Goal: Task Accomplishment & Management: Use online tool/utility

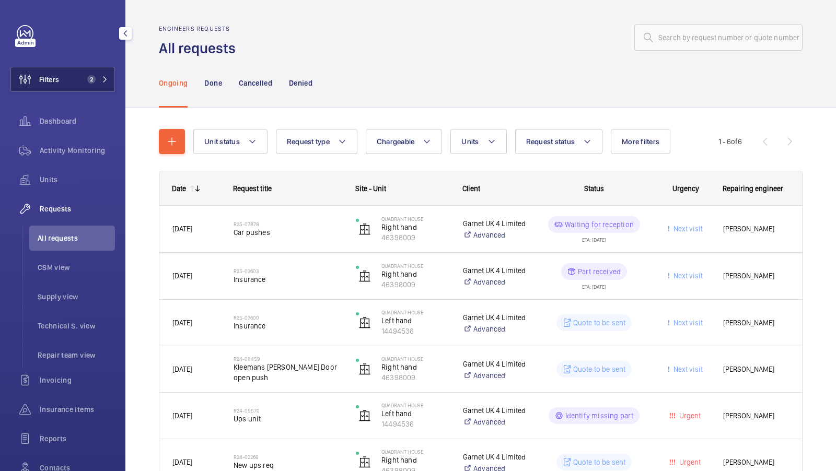
click at [79, 82] on button "Filters 2" at bounding box center [62, 79] width 104 height 25
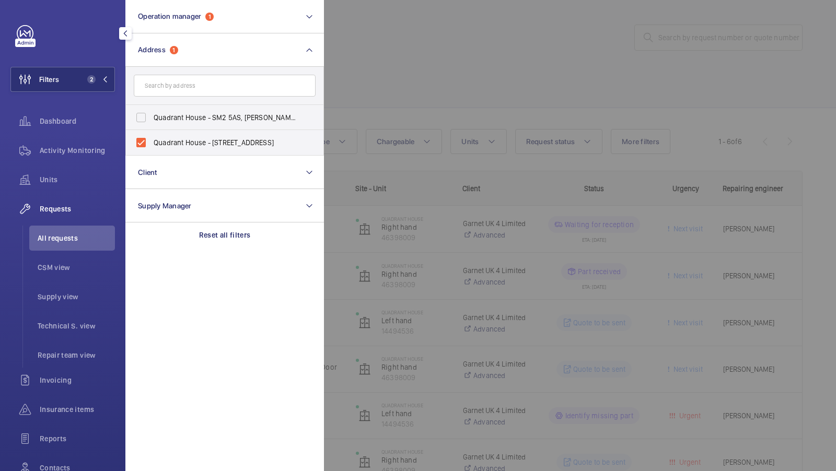
click at [433, 89] on div at bounding box center [742, 235] width 836 height 471
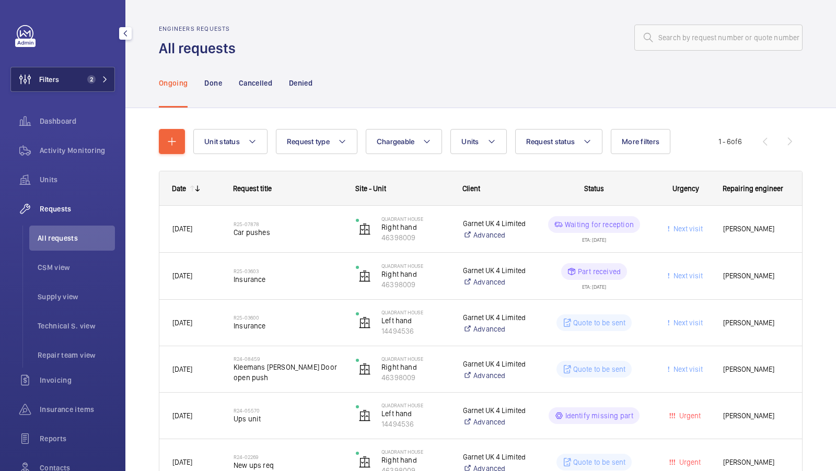
click at [90, 79] on span "2" at bounding box center [91, 79] width 8 height 8
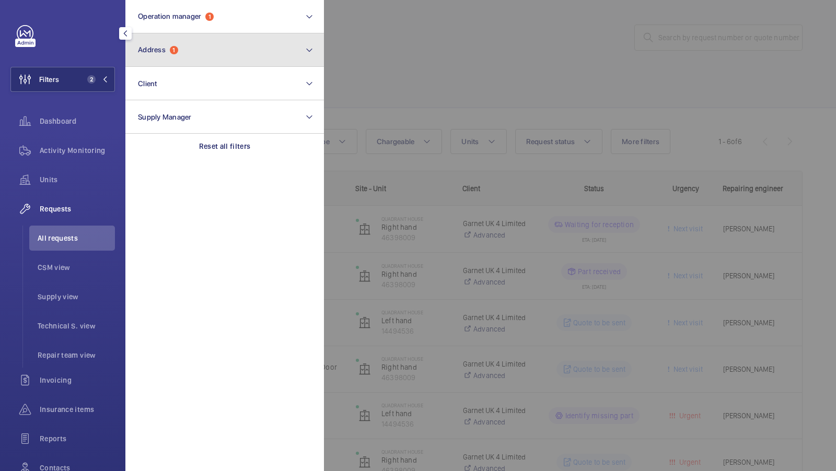
click at [212, 43] on button "Address 1" at bounding box center [224, 49] width 198 height 33
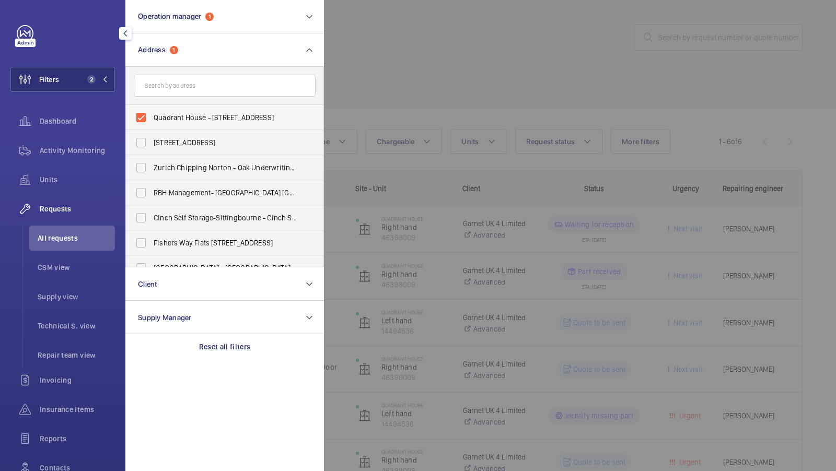
click at [183, 109] on label "Quadrant House - 1 Princess Way, REDHILL RH1 1FN" at bounding box center [217, 117] width 182 height 25
click at [151, 109] on input "Quadrant House - 1 Princess Way, REDHILL RH1 1FN" at bounding box center [141, 117] width 21 height 21
checkbox input "false"
click at [183, 78] on input "text" at bounding box center [225, 86] width 182 height 22
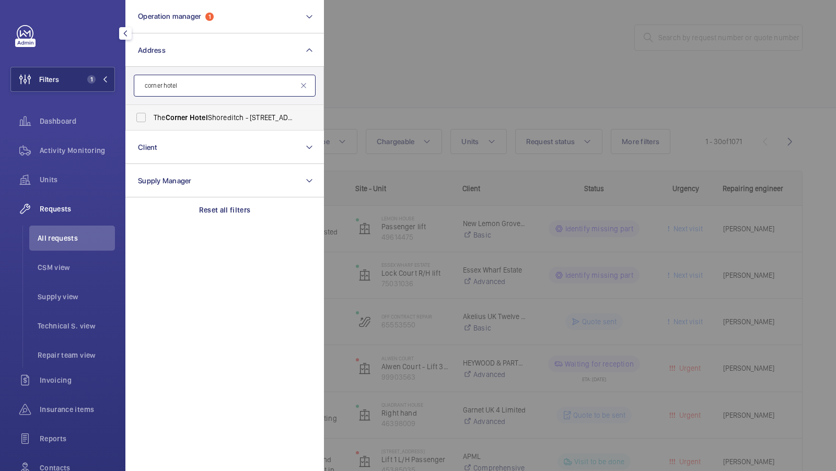
type input "corner hotel"
click at [194, 121] on span "Hotel" at bounding box center [199, 117] width 18 height 8
click at [151, 121] on input "The Corner Hotel Shoreditch - 42 Adler St, LONDON E1 1EE" at bounding box center [141, 117] width 21 height 21
checkbox input "true"
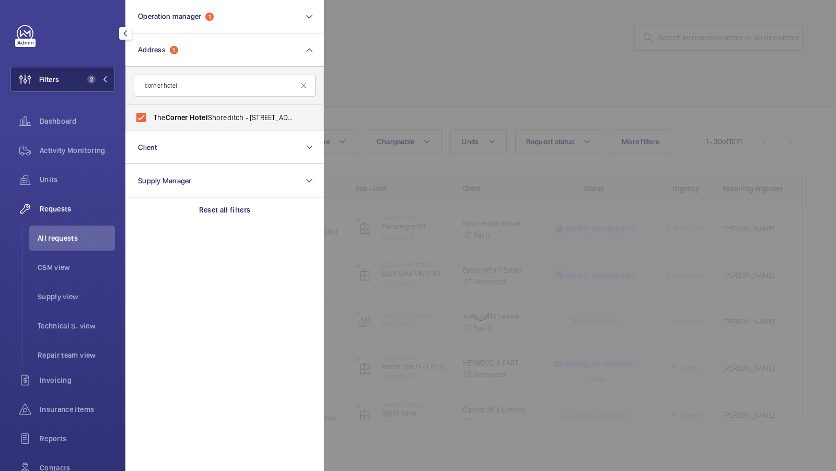
click at [82, 67] on button "Filters 2" at bounding box center [62, 79] width 104 height 25
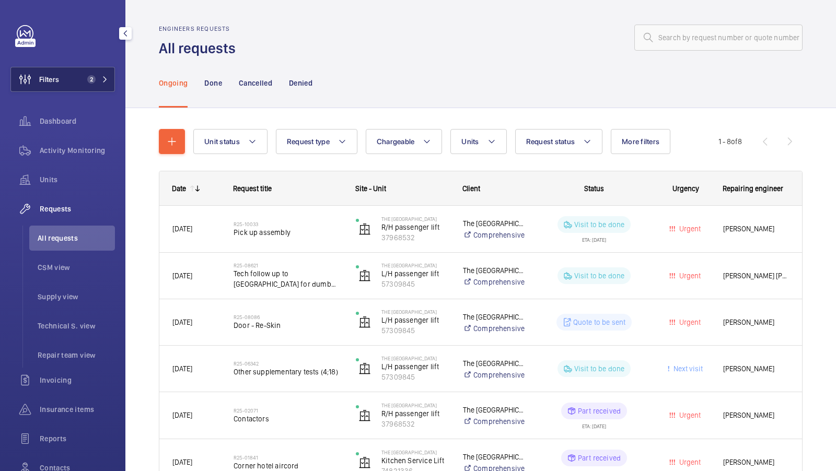
click at [95, 75] on button "Filters 2" at bounding box center [62, 79] width 104 height 25
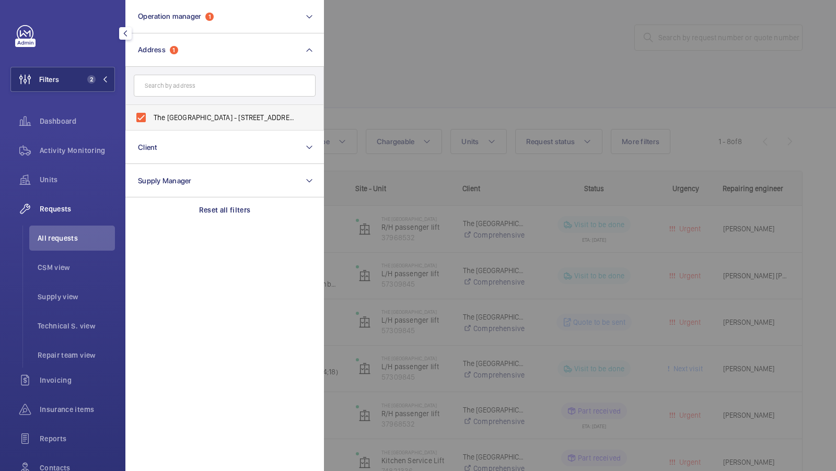
click at [182, 113] on span "The Corner Hotel Shoreditch - 42 Adler St, LONDON E1 1EE" at bounding box center [226, 117] width 144 height 10
click at [151, 113] on input "The Corner Hotel Shoreditch - 42 Adler St, LONDON E1 1EE" at bounding box center [141, 117] width 21 height 21
checkbox input "false"
click at [189, 92] on input "text" at bounding box center [225, 86] width 182 height 22
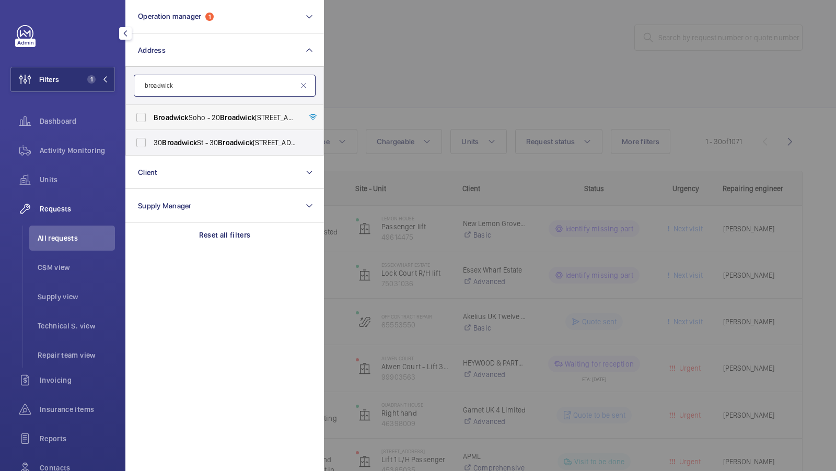
type input "broadwick"
click at [203, 116] on span "Broadwick Soho - 20 Broadwick Street, LONDON W1F 8HT" at bounding box center [226, 117] width 144 height 10
click at [151, 116] on input "Broadwick Soho - 20 Broadwick Street, LONDON W1F 8HT" at bounding box center [141, 117] width 21 height 21
checkbox input "true"
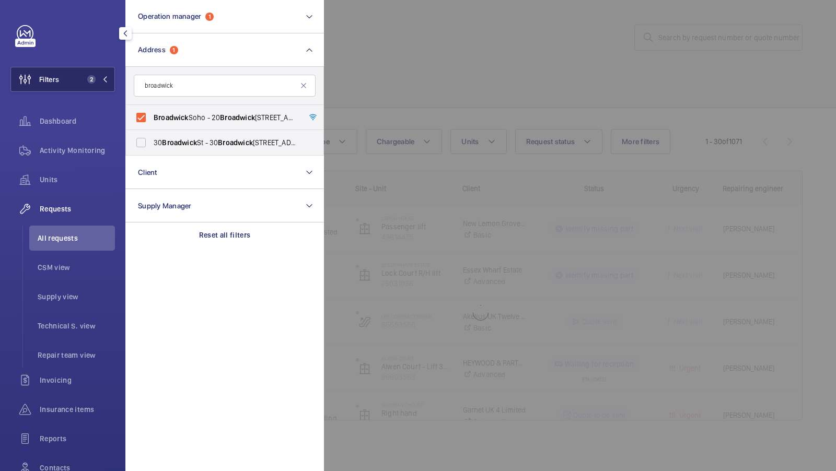
click at [93, 76] on span "2" at bounding box center [91, 79] width 8 height 8
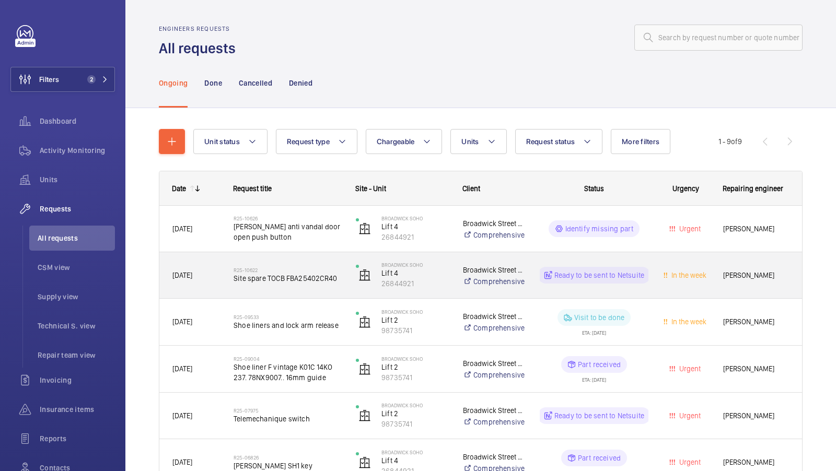
click at [284, 286] on div "R25-10622 Site spare TOCB FBA25402CR40" at bounding box center [287, 275] width 109 height 30
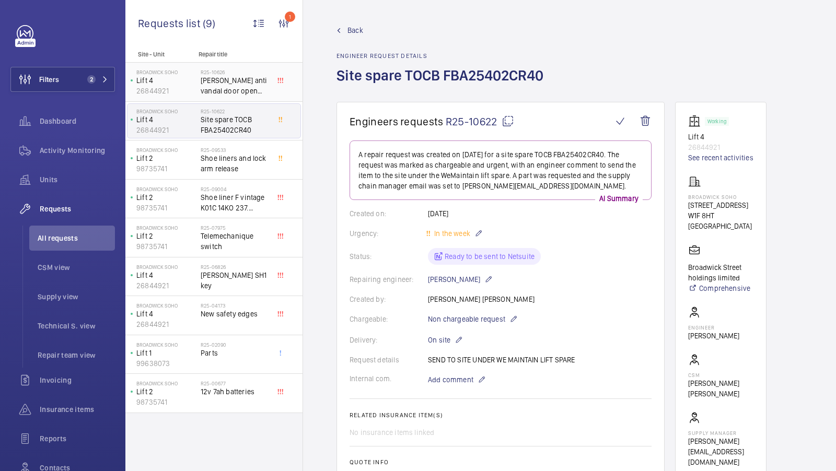
click at [239, 81] on span "Otis anti vandal door open push button" at bounding box center [235, 85] width 69 height 21
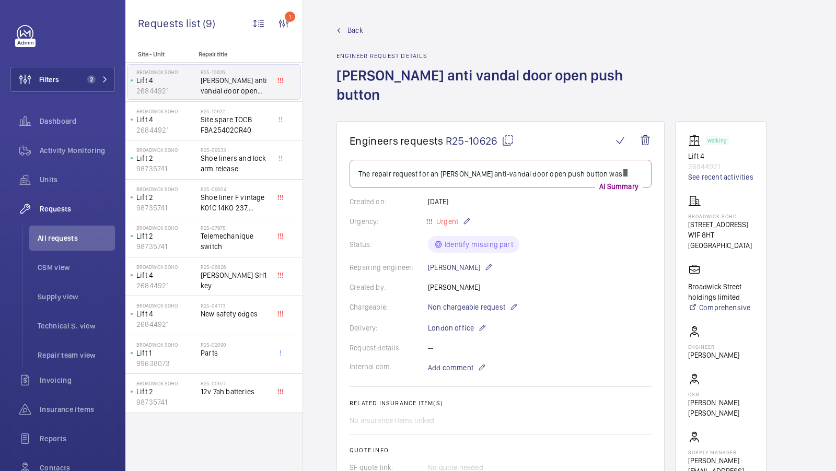
click at [577, 288] on wm-front-card-body "The repair request for an Otis anti-vandal door open push button was AI Summary…" at bounding box center [500, 362] width 302 height 404
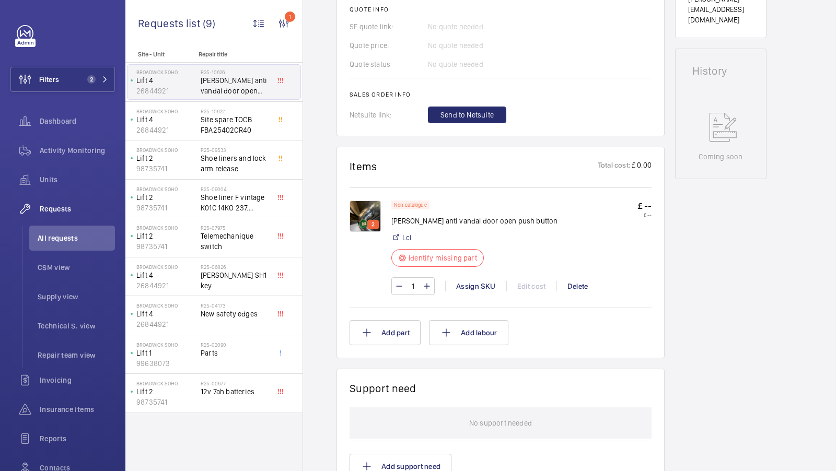
scroll to position [462, 0]
click at [373, 200] on img at bounding box center [364, 215] width 31 height 31
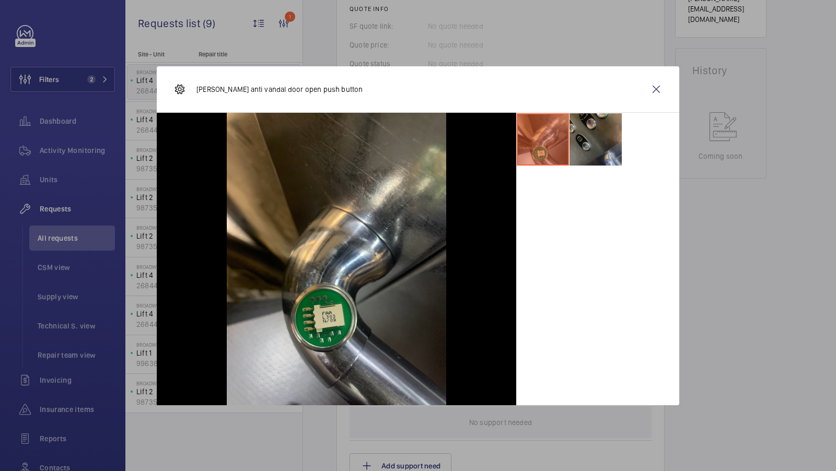
click at [596, 147] on li at bounding box center [595, 139] width 52 height 52
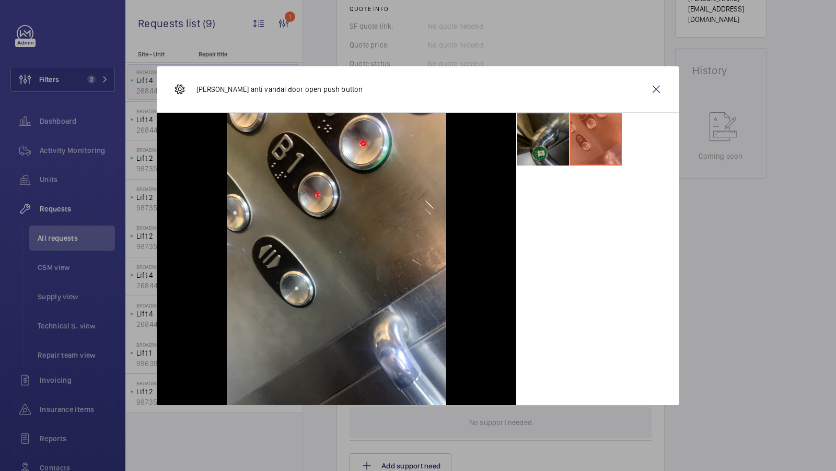
click at [537, 148] on li at bounding box center [543, 139] width 52 height 52
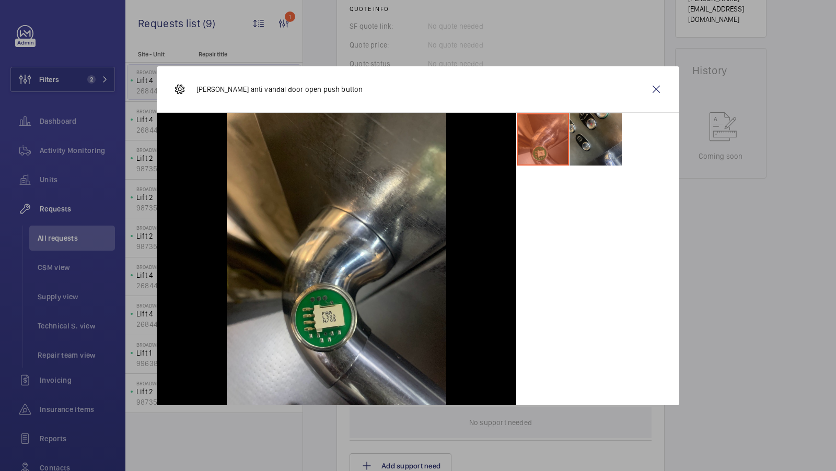
click at [594, 142] on li at bounding box center [595, 139] width 52 height 52
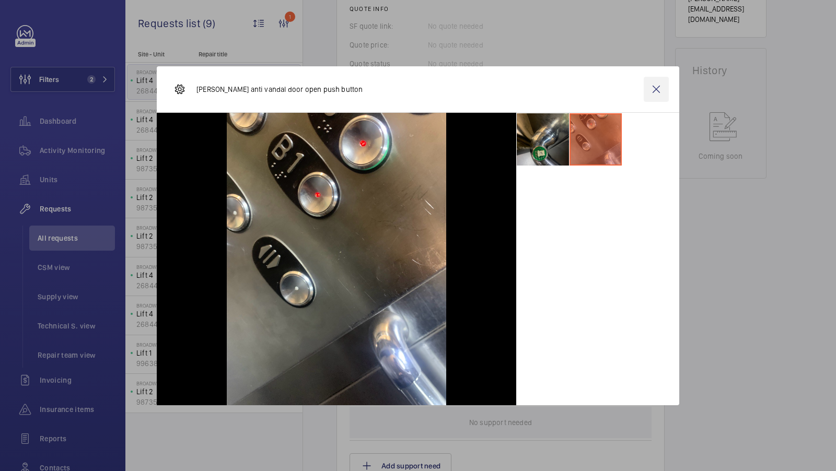
click at [657, 84] on wm-front-icon-button at bounding box center [655, 89] width 25 height 25
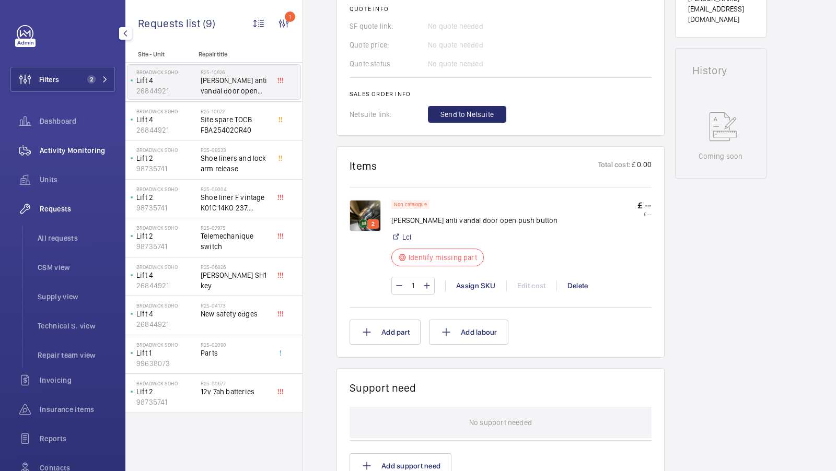
click at [71, 153] on span "Activity Monitoring" at bounding box center [77, 150] width 75 height 10
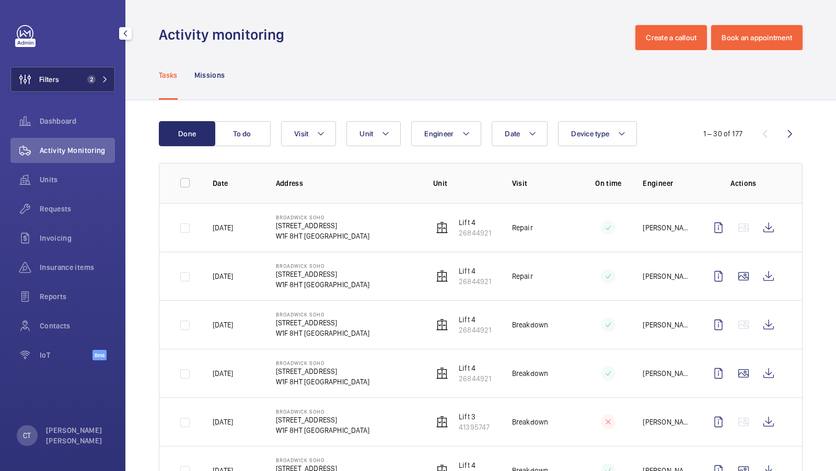
click at [91, 77] on span "2" at bounding box center [91, 79] width 8 height 8
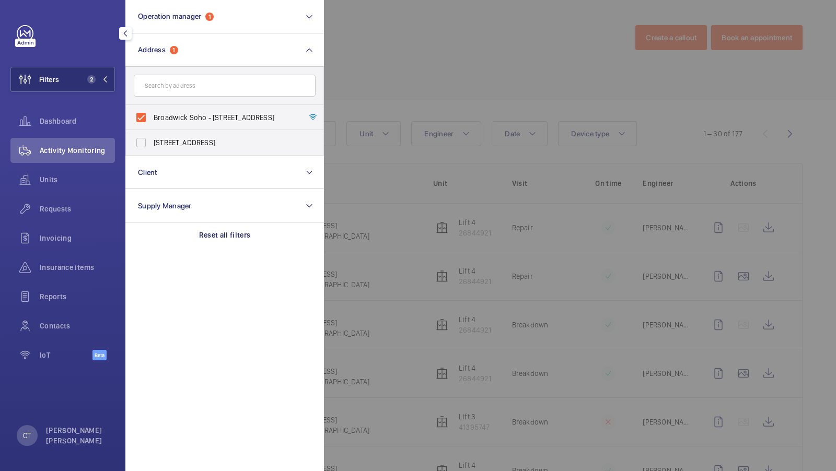
click at [399, 75] on div at bounding box center [742, 235] width 836 height 471
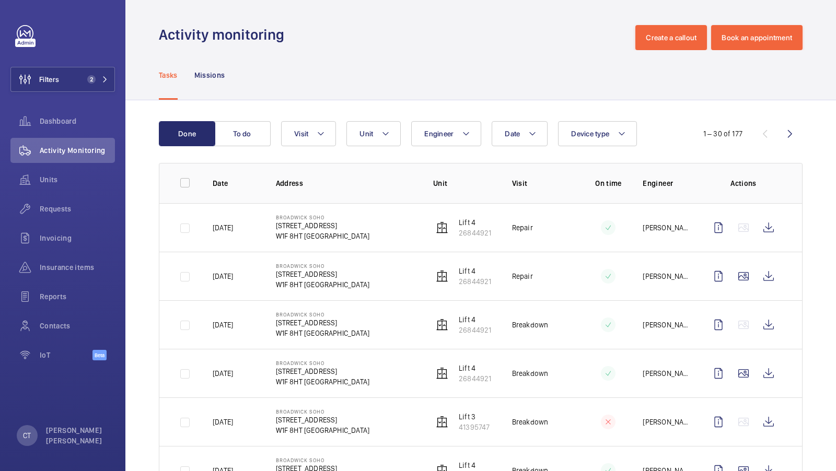
click at [686, 13] on wm-front-admin-header "Activity monitoring Create a callout Book an appointment" at bounding box center [480, 25] width 710 height 50
click at [661, 34] on button "Create a callout" at bounding box center [671, 37] width 72 height 25
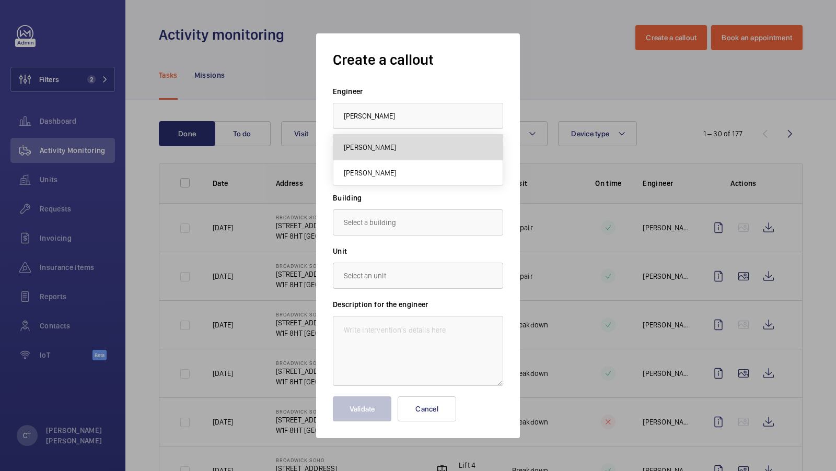
click at [414, 151] on mat-option "David Hamblin" at bounding box center [417, 148] width 169 height 26
type input "David Hamblin"
click at [395, 229] on input "text" at bounding box center [418, 222] width 170 height 26
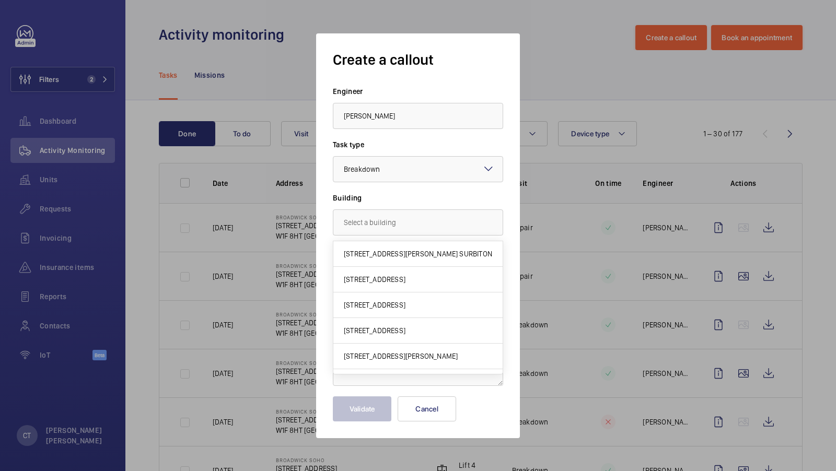
click at [415, 204] on wm-front-autocomplete-dropdown-select "Building" at bounding box center [418, 214] width 170 height 43
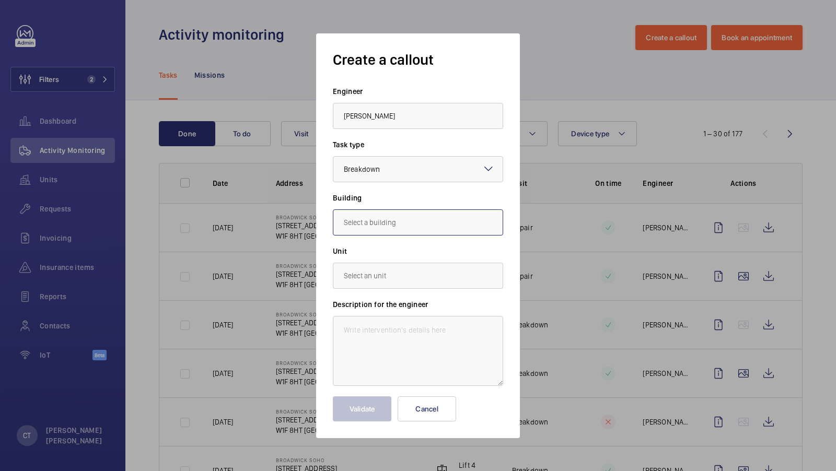
click at [397, 215] on input "text" at bounding box center [418, 222] width 170 height 26
click at [401, 227] on input "broadwick" at bounding box center [418, 222] width 170 height 26
click at [388, 256] on span "20 Broadwick Street, W1F 8HT LONDON" at bounding box center [375, 254] width 62 height 10
type input "20 Broadwick Street, W1F 8HT LONDON"
click at [364, 284] on input "text" at bounding box center [418, 276] width 170 height 26
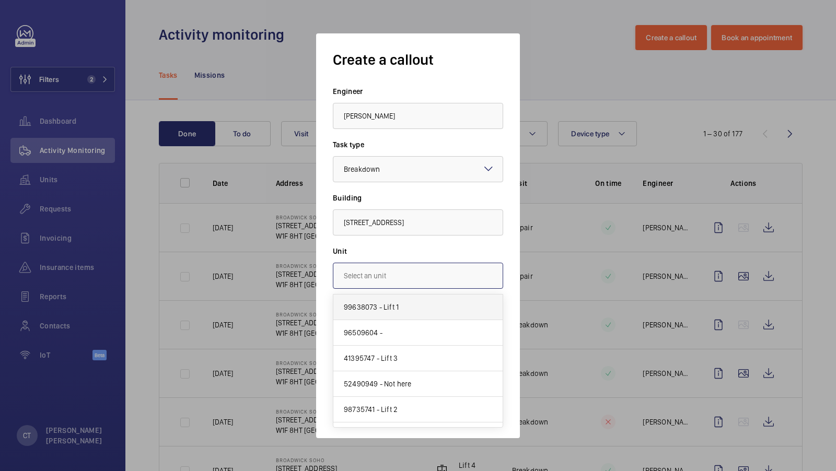
scroll to position [18, 0]
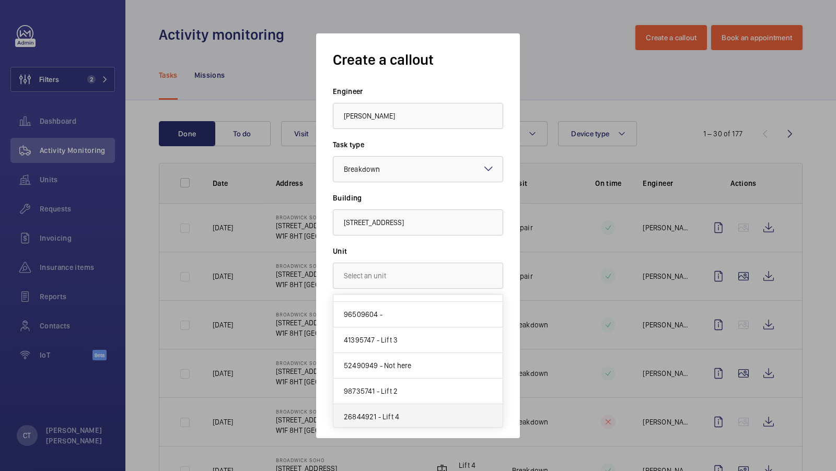
click at [388, 414] on span "26844921 - Lift 4" at bounding box center [371, 417] width 55 height 10
type input "26844921 - Lift 4"
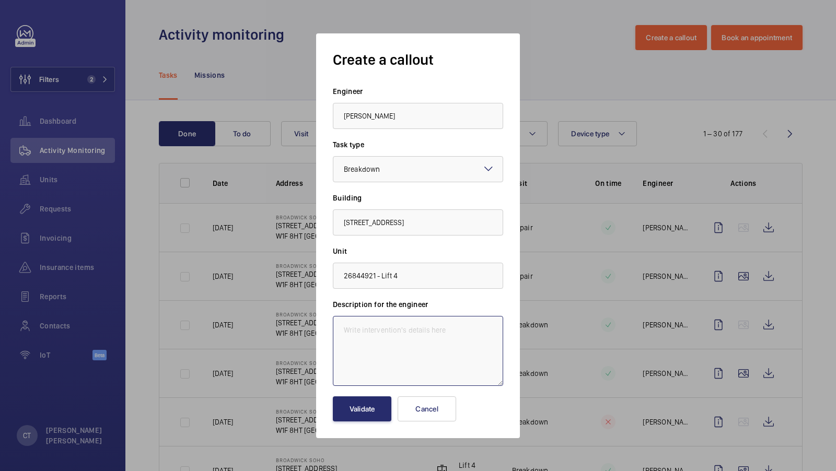
click at [388, 341] on textarea at bounding box center [418, 351] width 170 height 70
paste textarea "the lift is once again unusable. It will work for a few minutes, then get stuck…"
click at [387, 357] on textarea "the lift is once again unusable. It will work for a few minutes, then get stuck…" at bounding box center [418, 351] width 170 height 70
type textarea "the lift is once again unusable. It will work for a few minutes, then get stuck…"
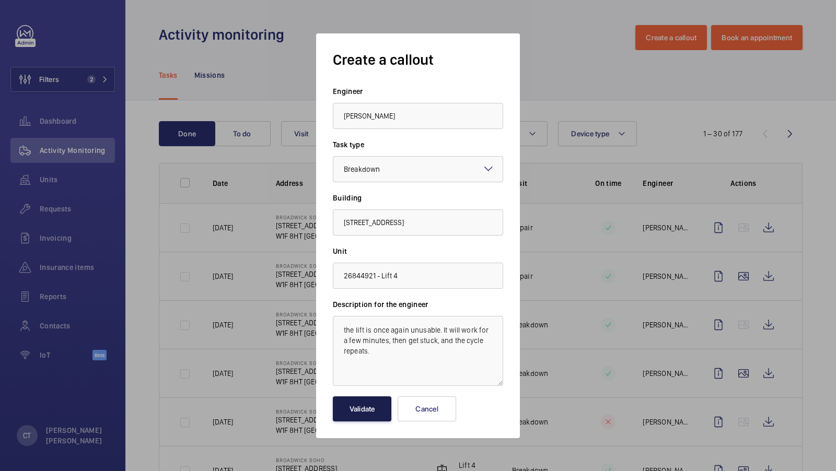
click at [369, 411] on button "Validate" at bounding box center [362, 408] width 58 height 25
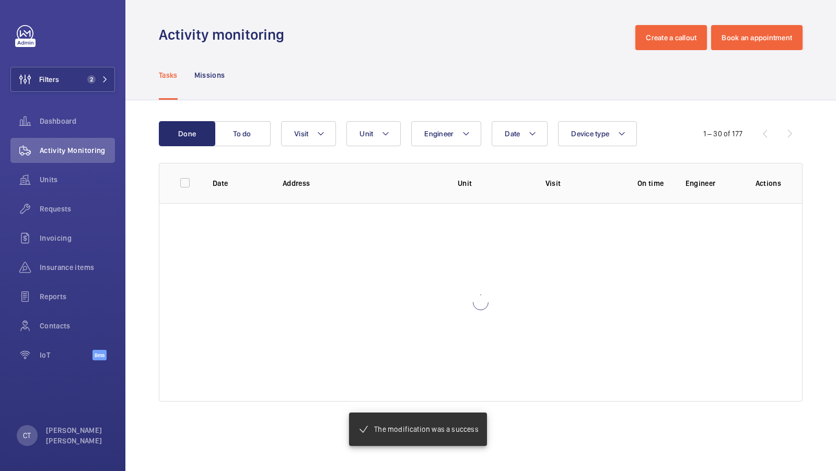
click at [58, 186] on div "Units" at bounding box center [62, 179] width 104 height 25
click at [47, 180] on span "Units" at bounding box center [77, 179] width 75 height 10
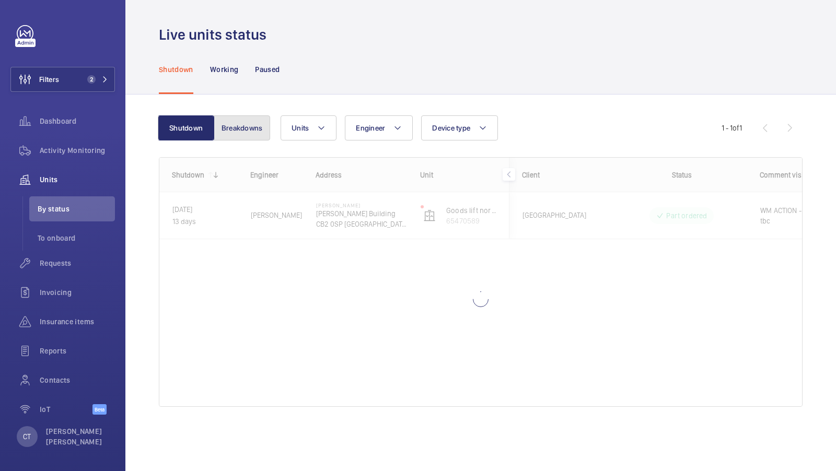
click at [241, 134] on button "Breakdowns" at bounding box center [242, 127] width 56 height 25
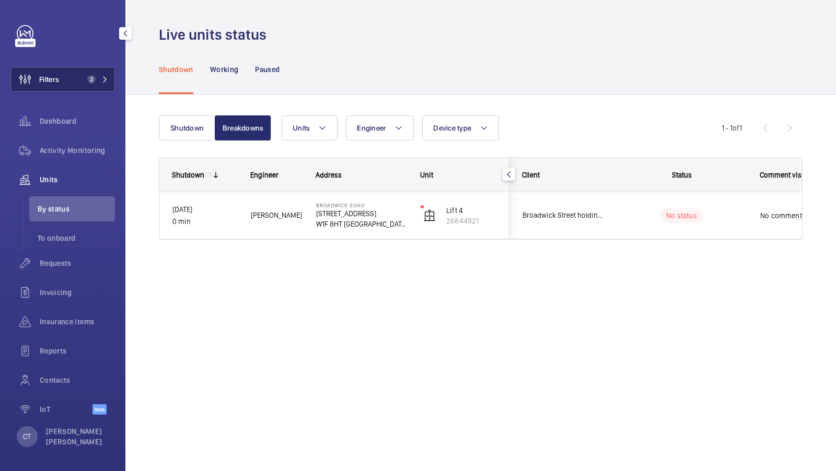
click at [95, 82] on span "2" at bounding box center [89, 79] width 13 height 8
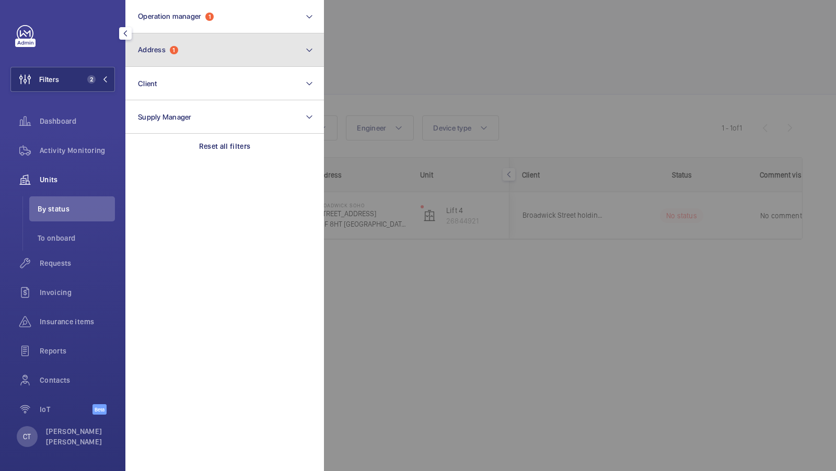
click at [210, 60] on button "Address 1" at bounding box center [224, 49] width 198 height 33
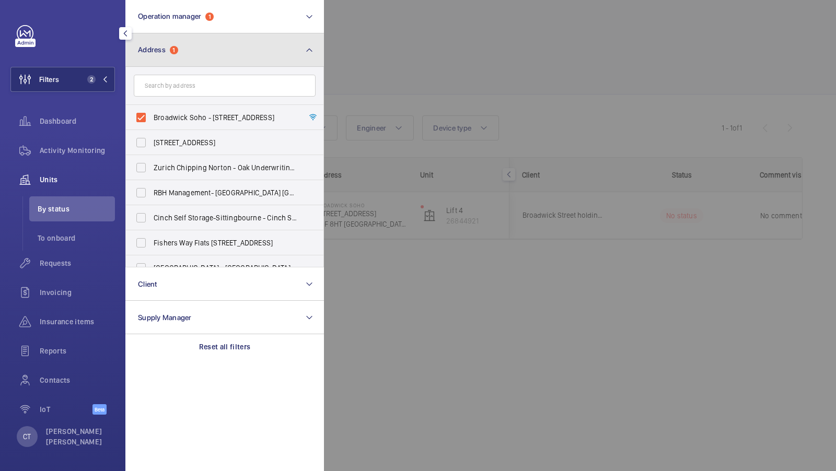
click at [223, 53] on button "Address 1" at bounding box center [224, 49] width 198 height 33
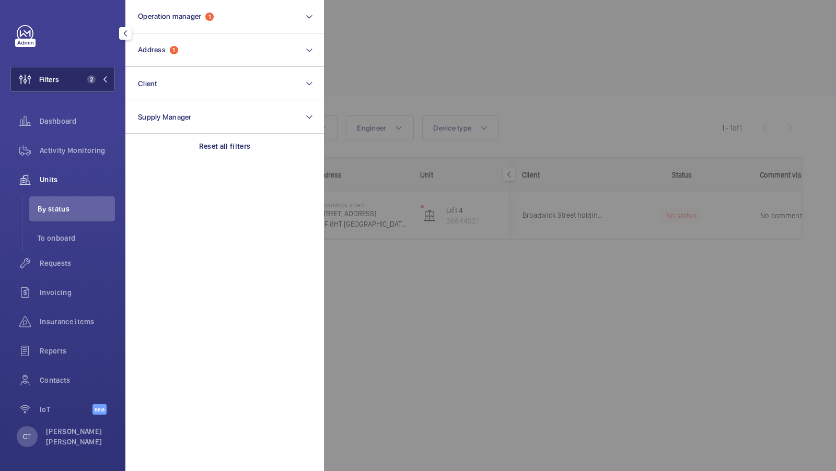
click at [83, 83] on span "2" at bounding box center [89, 79] width 13 height 8
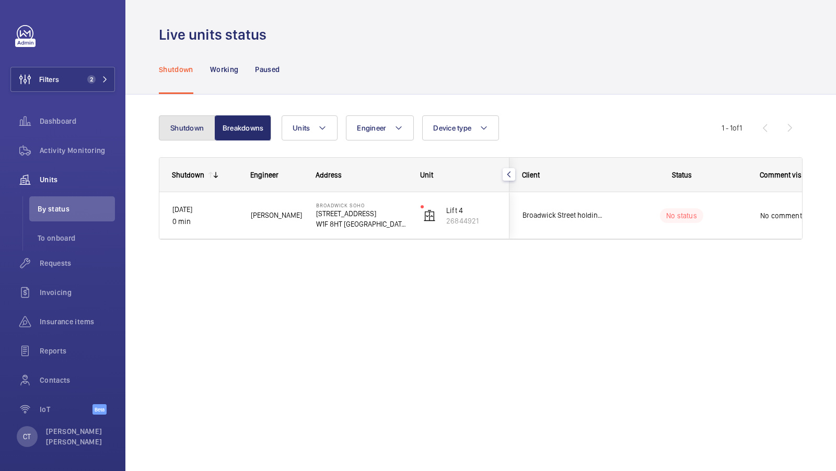
click at [188, 130] on button "Shutdown" at bounding box center [187, 127] width 56 height 25
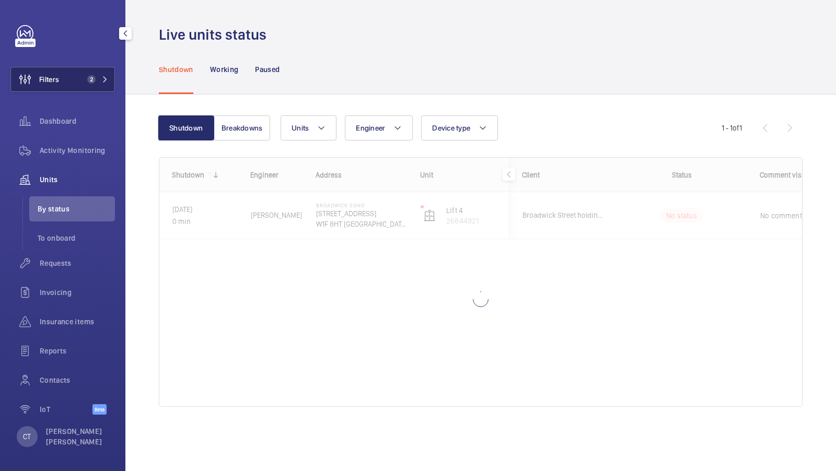
click at [97, 84] on button "Filters 2" at bounding box center [62, 79] width 104 height 25
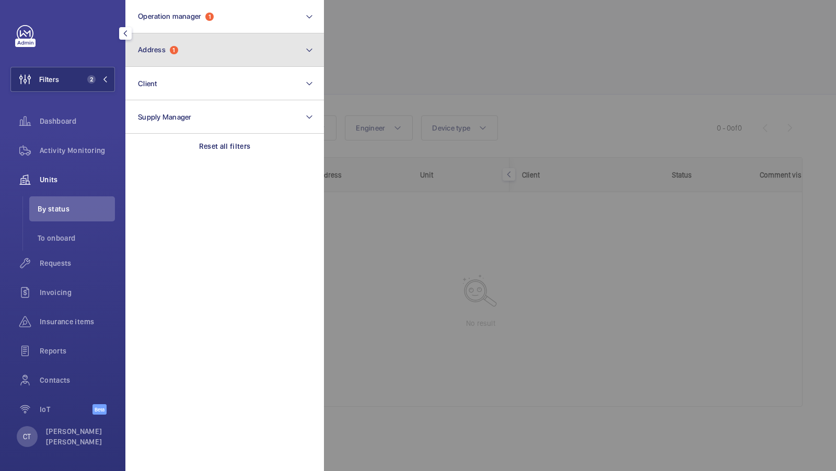
click at [207, 46] on button "Address 1" at bounding box center [224, 49] width 198 height 33
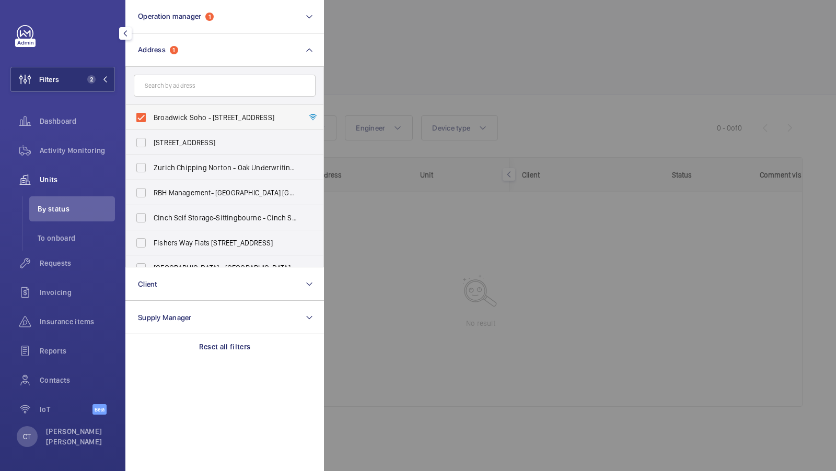
click at [163, 113] on span "Broadwick Soho - 20 Broadwick Street, LONDON W1F 8HT" at bounding box center [226, 117] width 144 height 10
click at [151, 113] on input "Broadwick Soho - 20 Broadwick Street, LONDON W1F 8HT" at bounding box center [141, 117] width 21 height 21
checkbox input "false"
click at [92, 88] on button "Filters 1" at bounding box center [62, 79] width 104 height 25
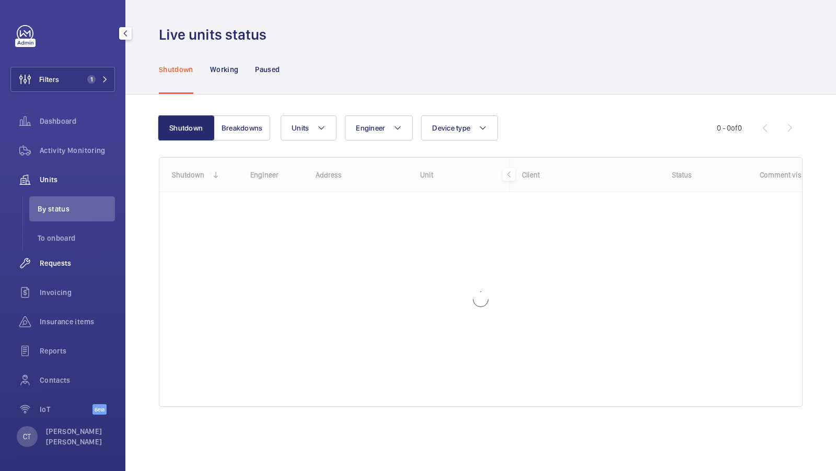
click at [50, 267] on span "Requests" at bounding box center [77, 263] width 75 height 10
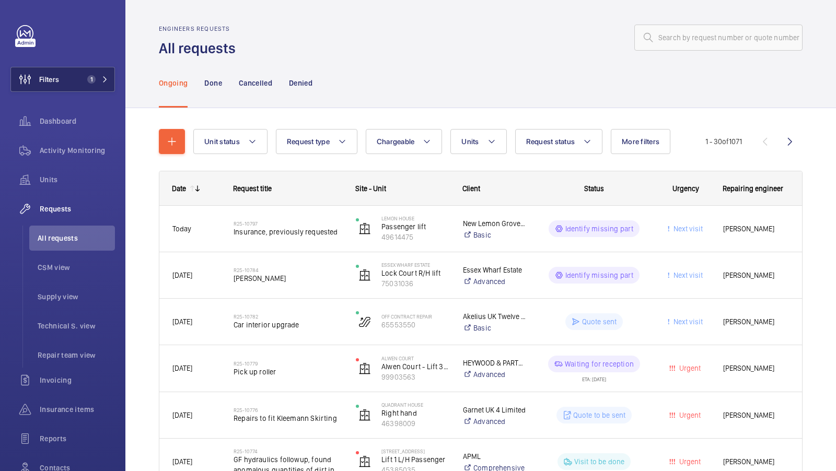
click at [100, 77] on span "1" at bounding box center [95, 79] width 25 height 8
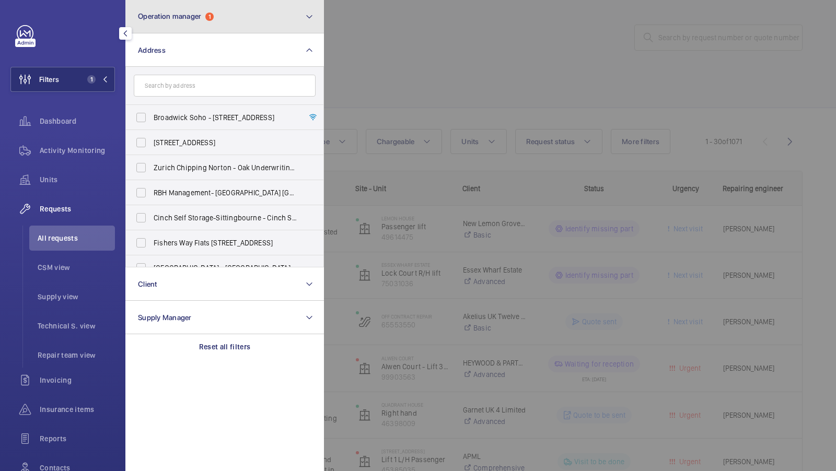
click at [260, 25] on button "Operation manager 1" at bounding box center [224, 16] width 198 height 33
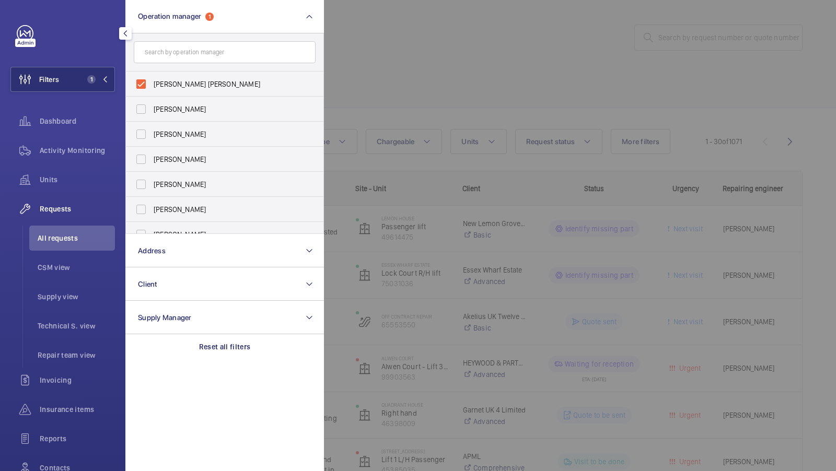
click at [398, 71] on div at bounding box center [742, 235] width 836 height 471
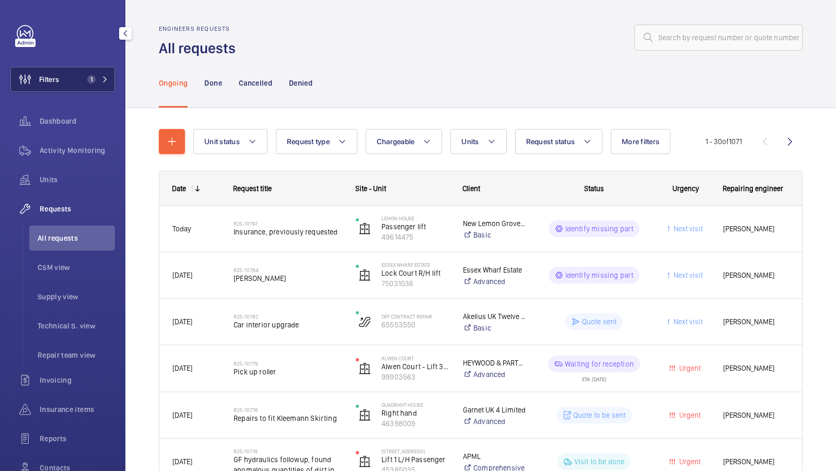
click at [91, 87] on button "Filters 1" at bounding box center [62, 79] width 104 height 25
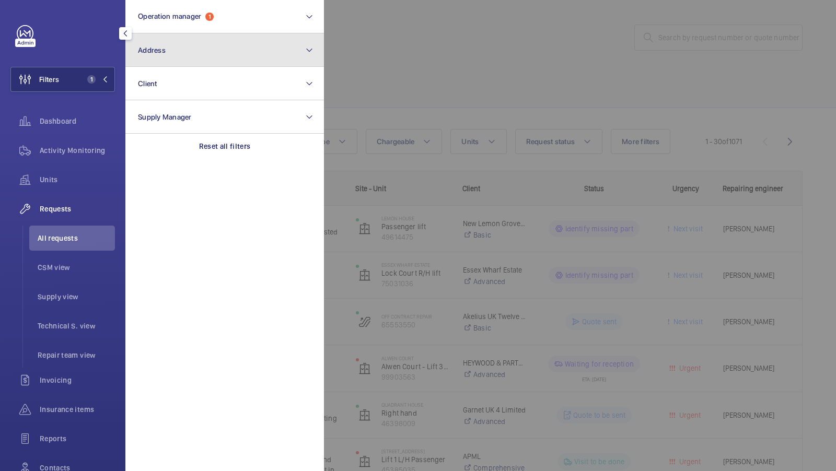
click at [192, 50] on button "Address" at bounding box center [224, 49] width 198 height 33
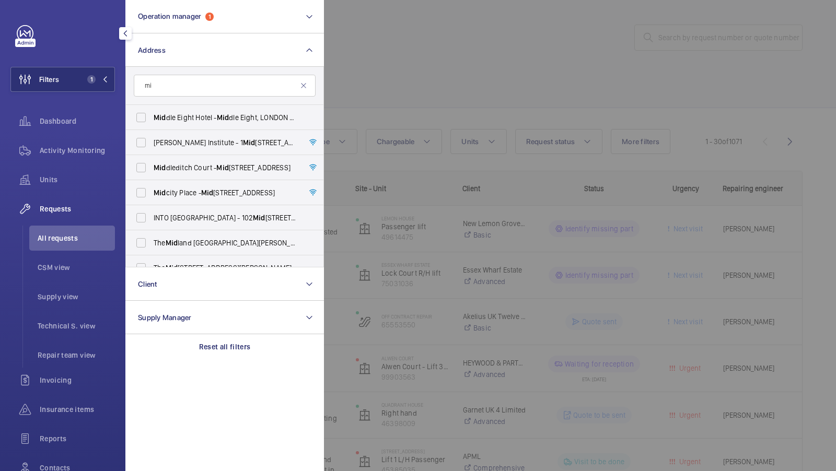
type input "m"
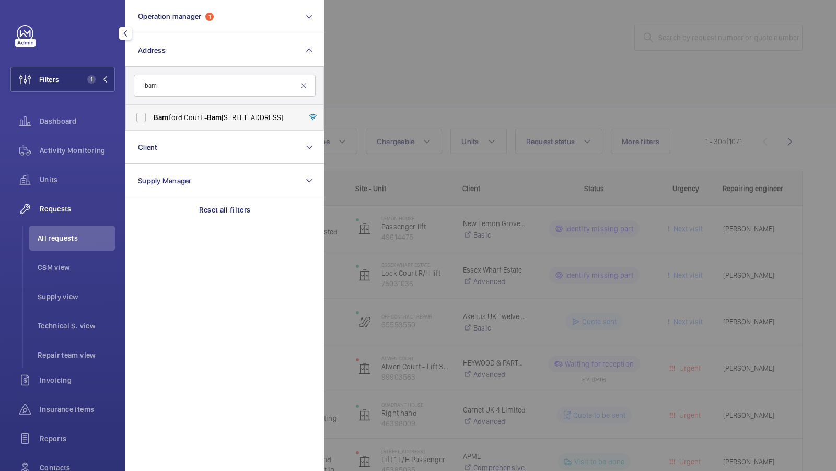
type input "bam"
click at [181, 122] on span "Bam ford Court - Bam ford Court, CHELMSFORD CM1 1PG" at bounding box center [226, 117] width 144 height 10
click at [151, 122] on input "Bam ford Court - Bam ford Court, CHELMSFORD CM1 1PG" at bounding box center [141, 117] width 21 height 21
checkbox input "true"
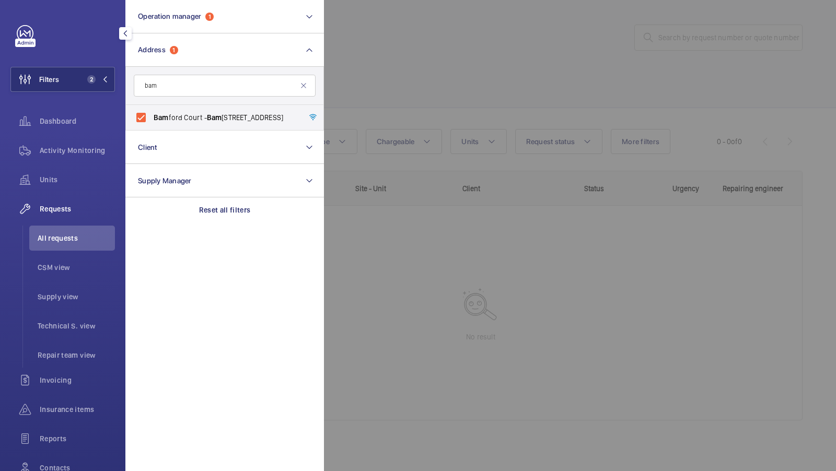
click at [54, 247] on li "All requests" at bounding box center [72, 238] width 86 height 25
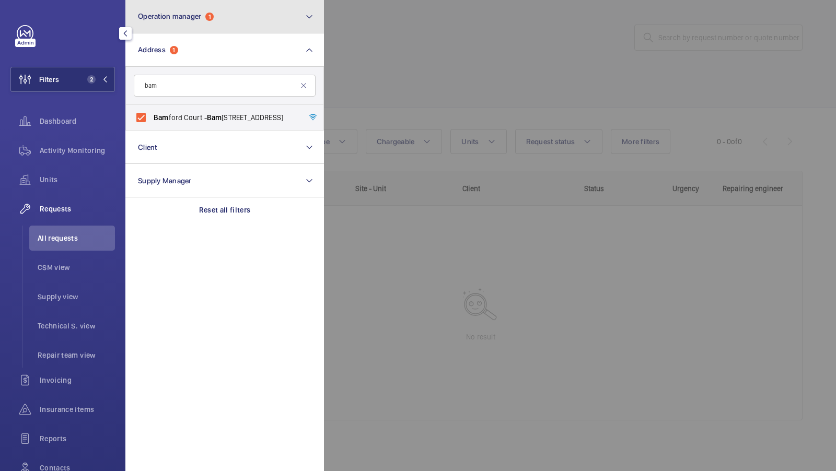
click at [185, 17] on span "Operation manager" at bounding box center [169, 16] width 63 height 8
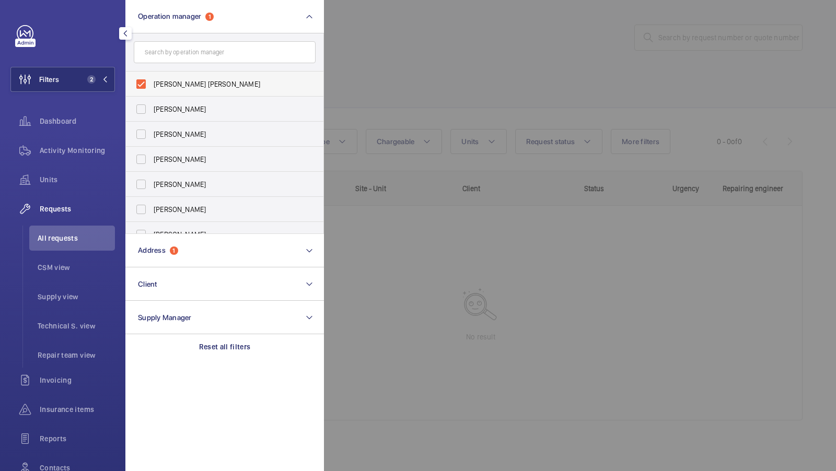
click at [185, 75] on label "Connor Tarpey" at bounding box center [217, 84] width 182 height 25
click at [151, 75] on input "Connor Tarpey" at bounding box center [141, 84] width 21 height 21
checkbox input "false"
click at [92, 72] on button "Filters 1" at bounding box center [62, 79] width 104 height 25
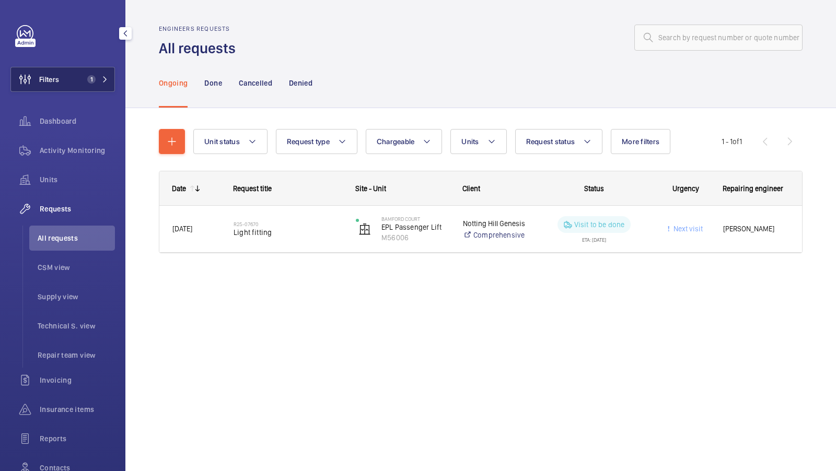
click at [96, 89] on button "Filters 1" at bounding box center [62, 79] width 104 height 25
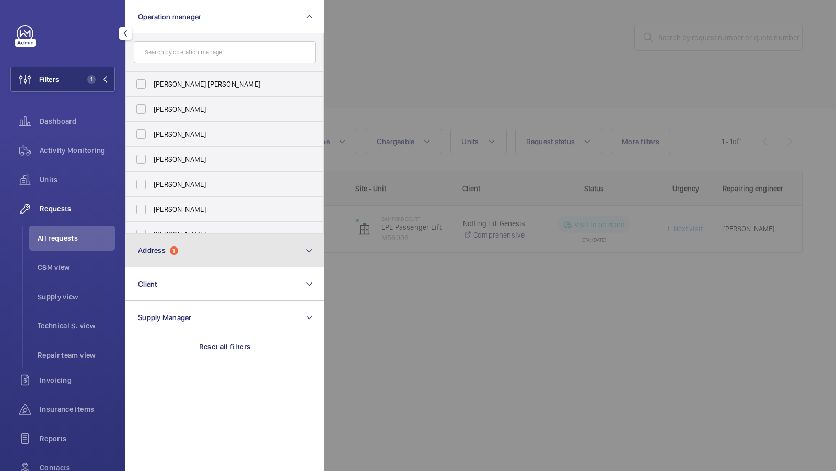
click at [198, 239] on button "Address 1" at bounding box center [224, 250] width 198 height 33
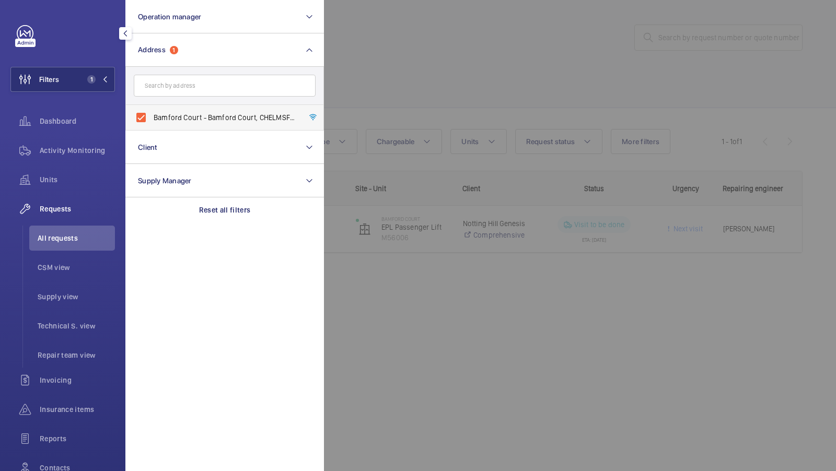
click at [192, 122] on span "Bamford Court - Bamford Court, CHELMSFORD CM1 1PG" at bounding box center [226, 117] width 144 height 10
click at [151, 122] on input "Bamford Court - Bamford Court, CHELMSFORD CM1 1PG" at bounding box center [141, 117] width 21 height 21
checkbox input "false"
click at [184, 84] on input "text" at bounding box center [225, 86] width 182 height 22
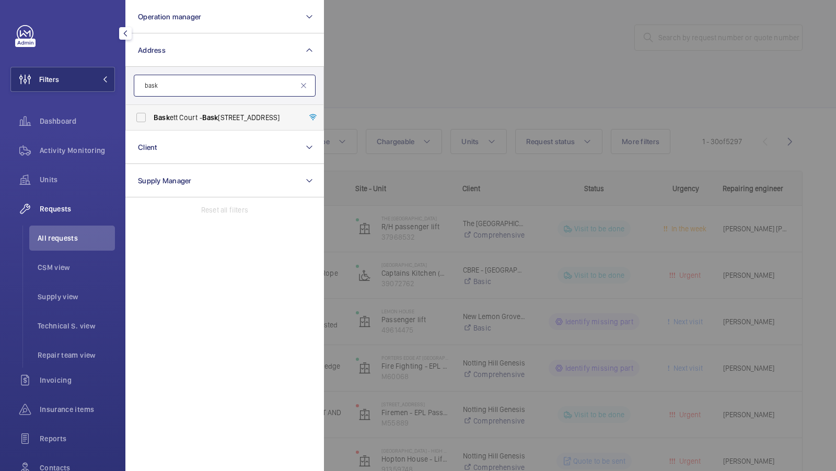
type input "bask"
click at [180, 127] on label "Bask ett Court - Bask ett Court, LONDON CM1 1HU" at bounding box center [217, 117] width 182 height 25
click at [151, 127] on input "Bask ett Court - Bask ett Court, LONDON CM1 1HU" at bounding box center [141, 117] width 21 height 21
checkbox input "true"
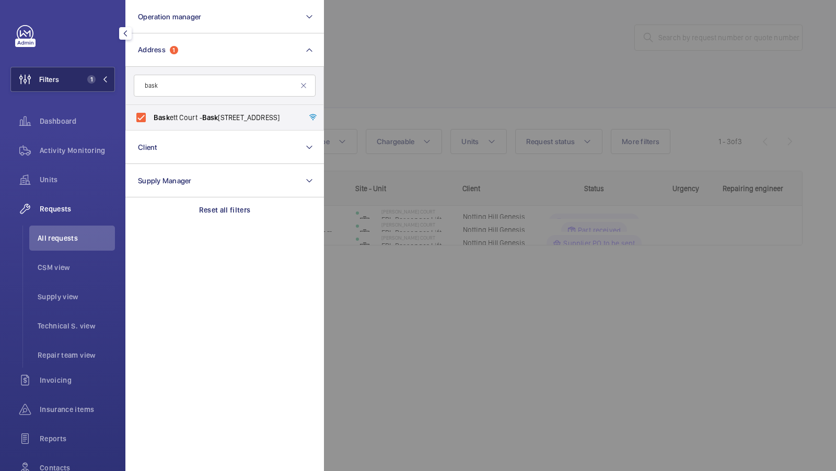
click at [98, 79] on span "1" at bounding box center [95, 79] width 25 height 8
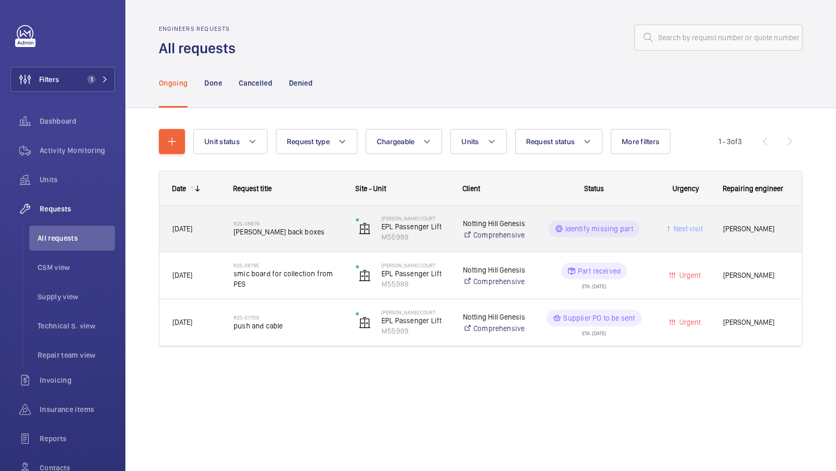
click at [288, 237] on span "Schindler back boxes" at bounding box center [287, 232] width 109 height 10
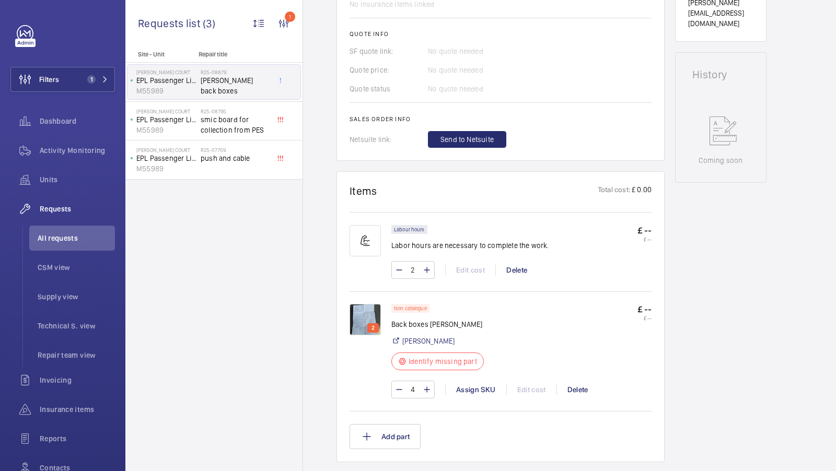
scroll to position [435, 0]
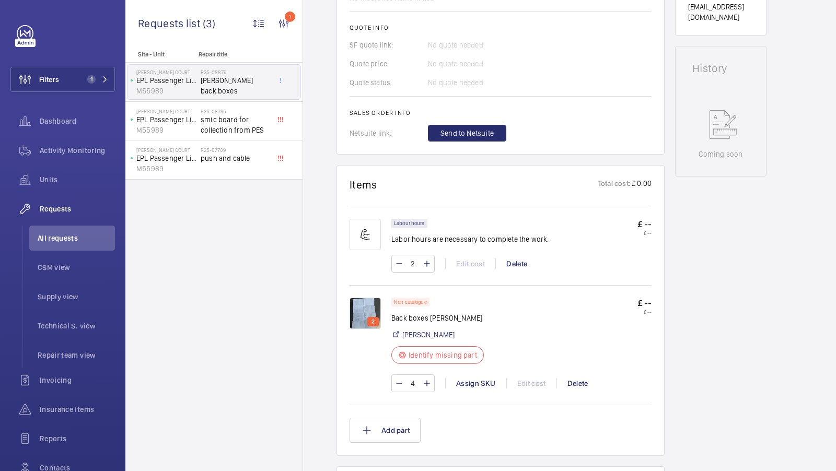
click at [356, 302] on img at bounding box center [364, 313] width 31 height 31
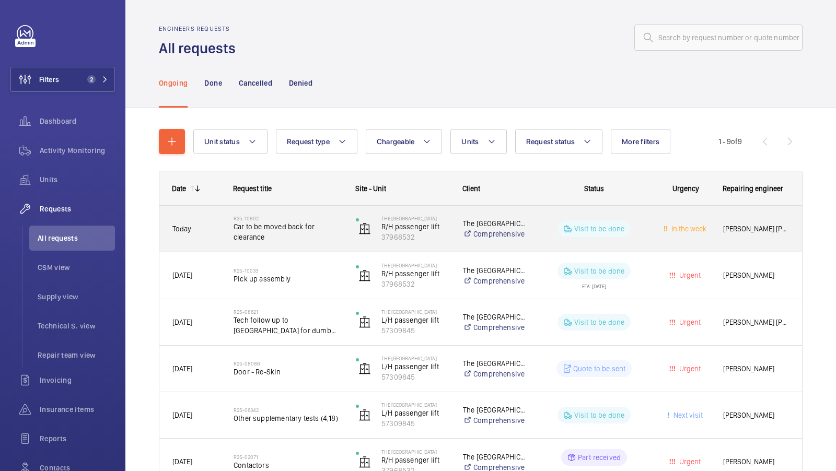
click at [303, 236] on span "Car to be moved back for clearance" at bounding box center [287, 231] width 109 height 21
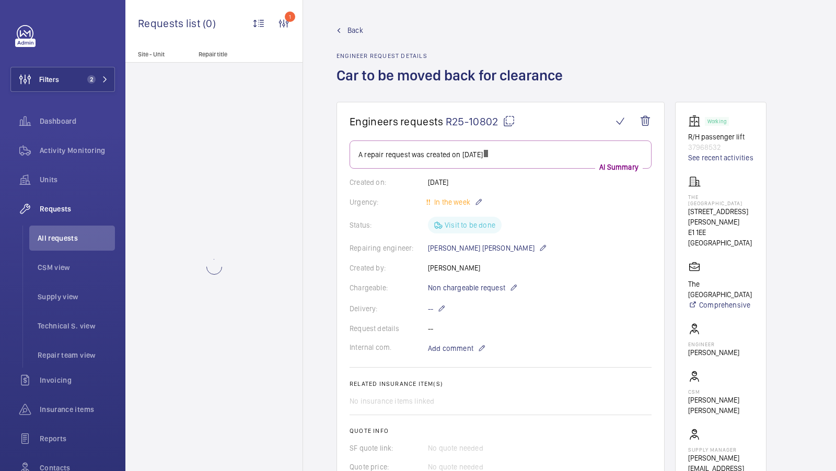
click at [508, 120] on mat-icon at bounding box center [508, 121] width 13 height 13
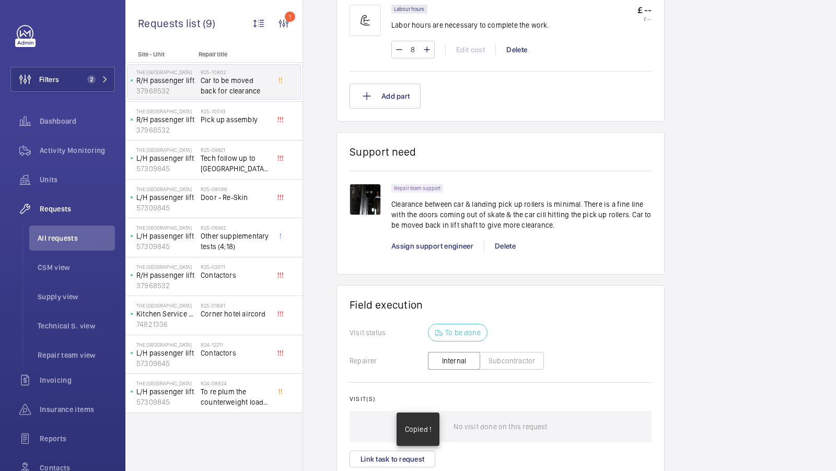
scroll to position [653, 0]
click at [65, 242] on span "All requests" at bounding box center [76, 238] width 77 height 10
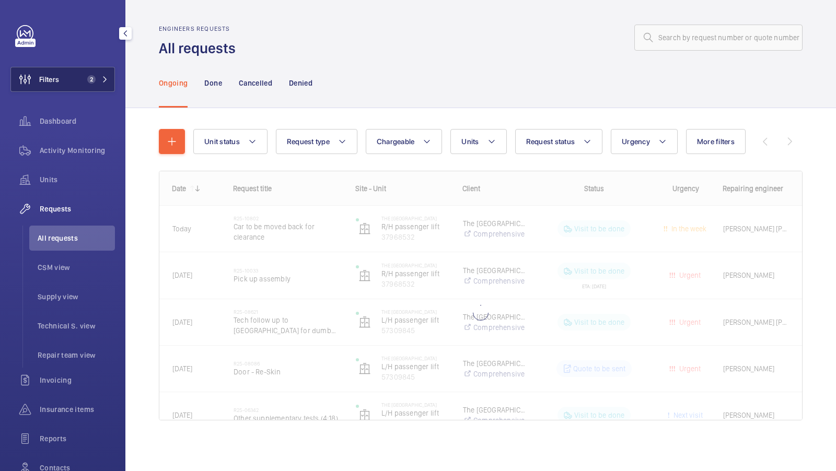
click at [90, 91] on button "Filters 2" at bounding box center [62, 79] width 104 height 25
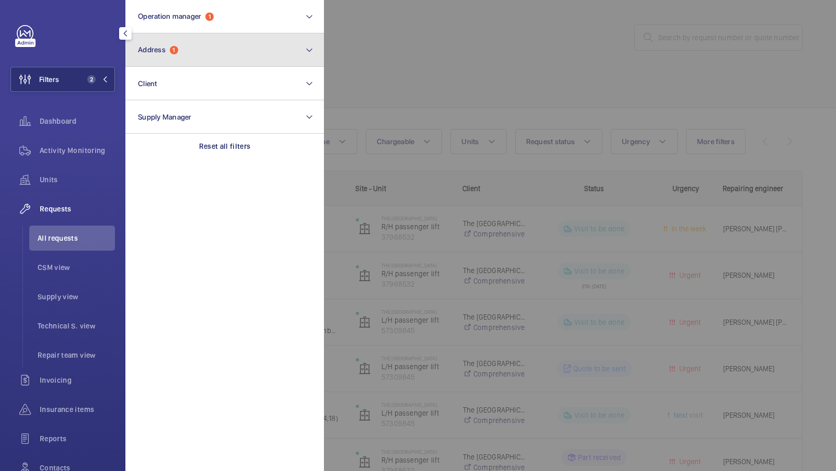
click at [213, 53] on button "Address 1" at bounding box center [224, 49] width 198 height 33
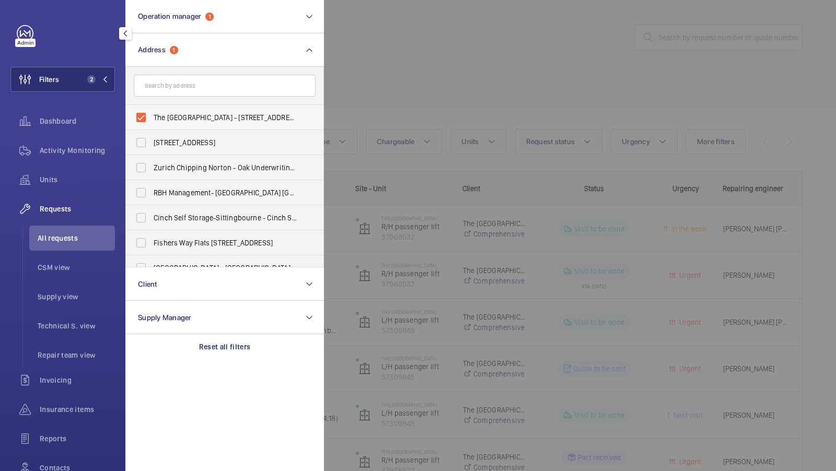
click at [200, 121] on span "The Corner Hotel Shoreditch - 42 Adler St, LONDON E1 1EE" at bounding box center [226, 117] width 144 height 10
click at [151, 121] on input "The Corner Hotel Shoreditch - 42 Adler St, LONDON E1 1EE" at bounding box center [141, 117] width 21 height 21
checkbox input "false"
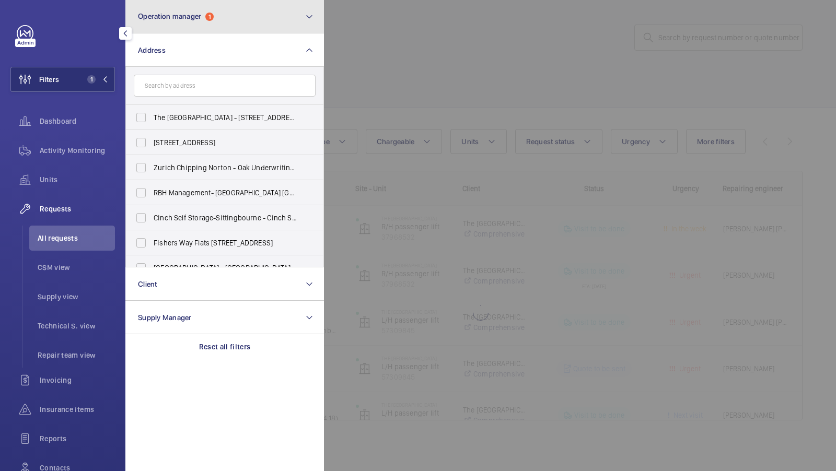
click at [229, 22] on button "Operation manager 1" at bounding box center [224, 16] width 198 height 33
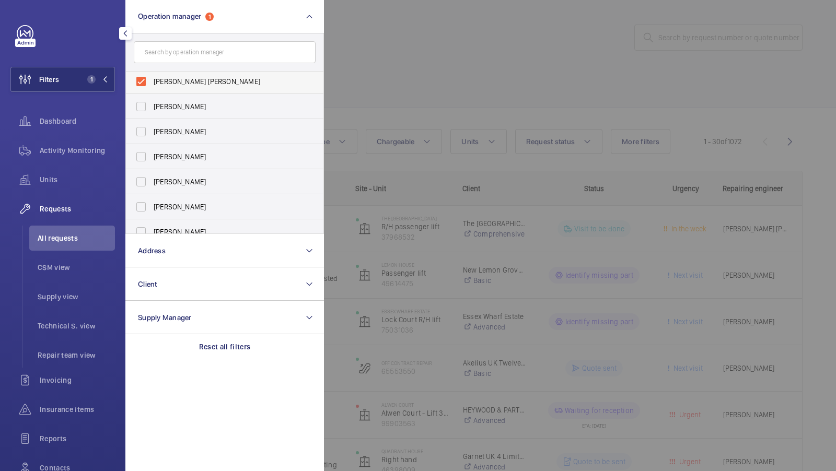
click at [219, 79] on span "Connor Tarpey" at bounding box center [226, 81] width 144 height 10
click at [151, 79] on input "Connor Tarpey" at bounding box center [141, 81] width 21 height 21
checkbox input "false"
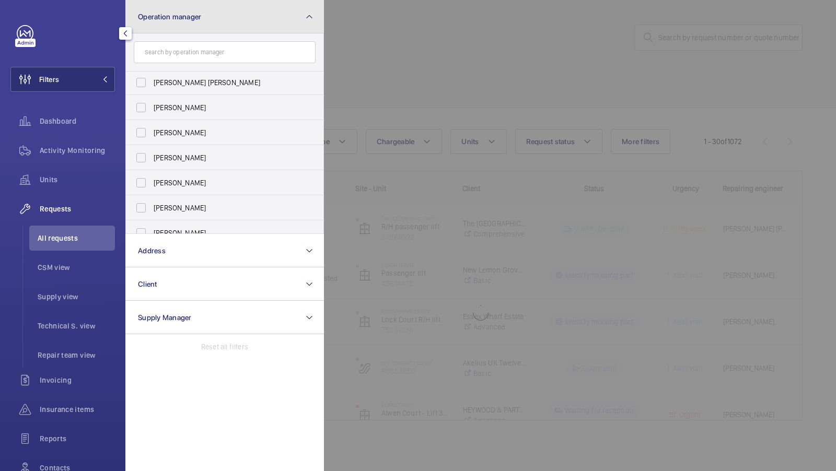
click at [283, 9] on button "Operation manager" at bounding box center [224, 16] width 198 height 33
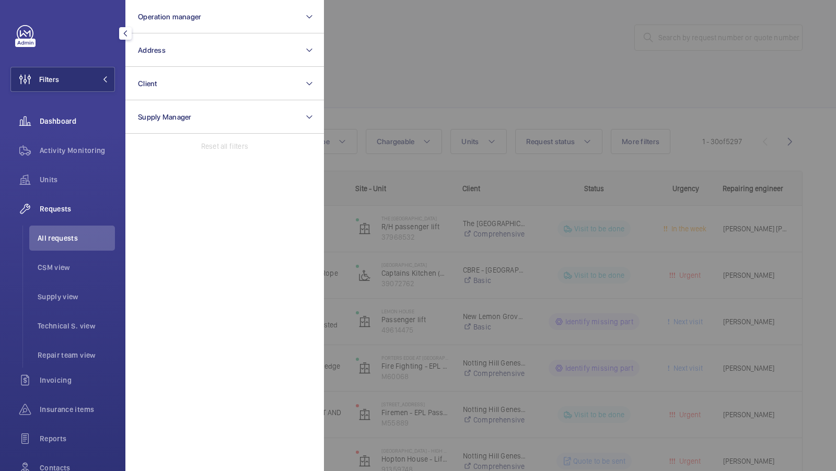
click at [52, 116] on span "Dashboard" at bounding box center [77, 121] width 75 height 10
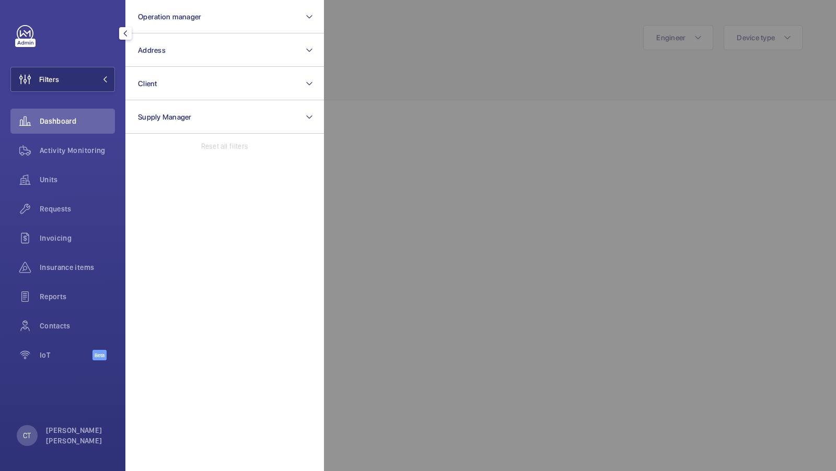
click at [593, 171] on div at bounding box center [742, 235] width 836 height 471
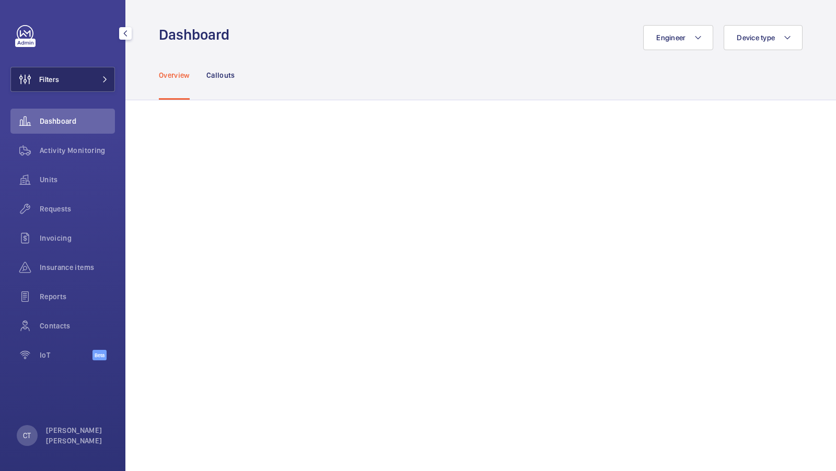
click at [86, 68] on button "Filters" at bounding box center [62, 79] width 104 height 25
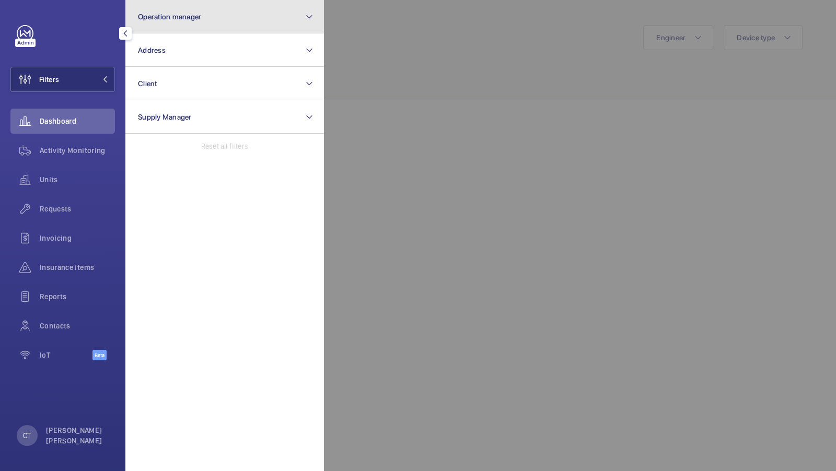
click at [227, 16] on button "Operation manager" at bounding box center [224, 16] width 198 height 33
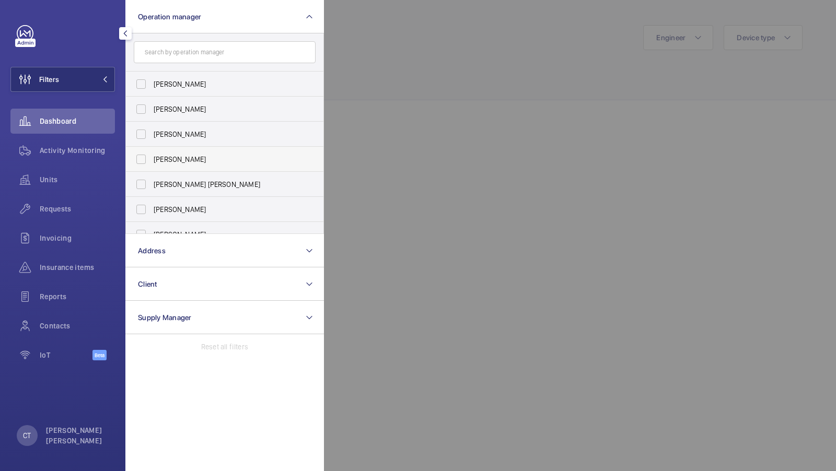
click at [187, 161] on span "Sam Williams" at bounding box center [226, 159] width 144 height 10
click at [151, 161] on input "Sam Williams" at bounding box center [141, 159] width 21 height 21
checkbox input "true"
click at [93, 69] on button "Filters 1" at bounding box center [62, 79] width 104 height 25
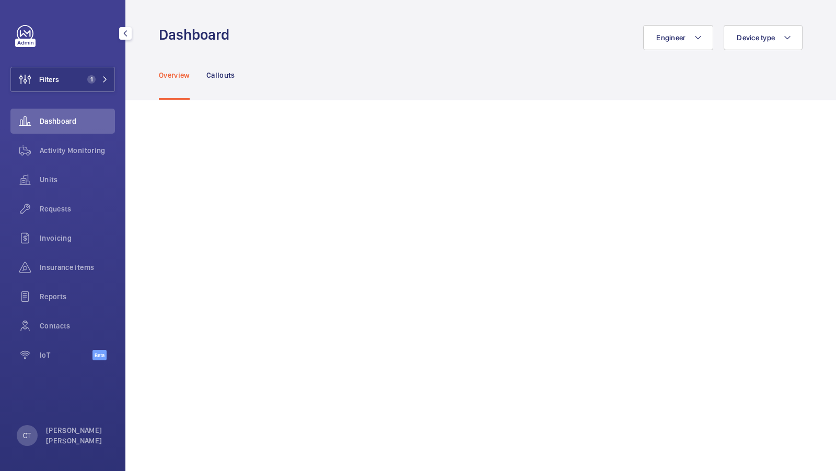
click at [84, 64] on div "Filters 1 Dashboard Activity Monitoring Units Requests Invoicing Insurance item…" at bounding box center [62, 198] width 104 height 347
click at [104, 76] on span "1" at bounding box center [95, 79] width 25 height 8
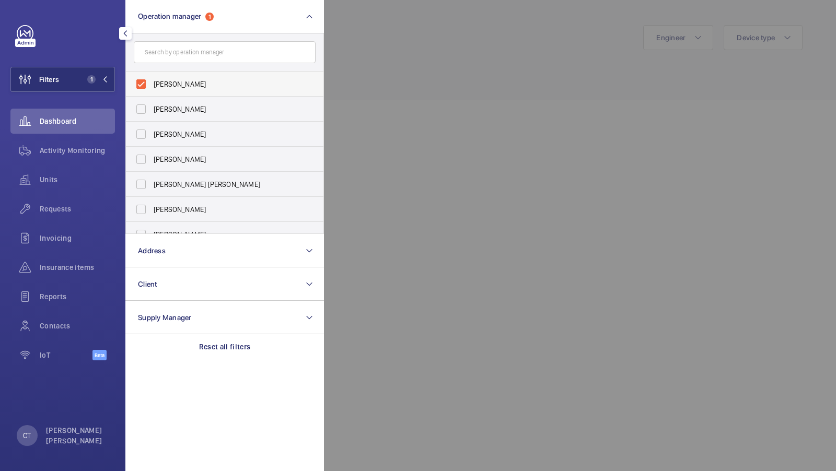
click at [194, 87] on span "Sam Williams" at bounding box center [226, 84] width 144 height 10
click at [151, 87] on input "Sam Williams" at bounding box center [141, 84] width 21 height 21
checkbox input "false"
click at [99, 84] on button "Filters" at bounding box center [62, 79] width 104 height 25
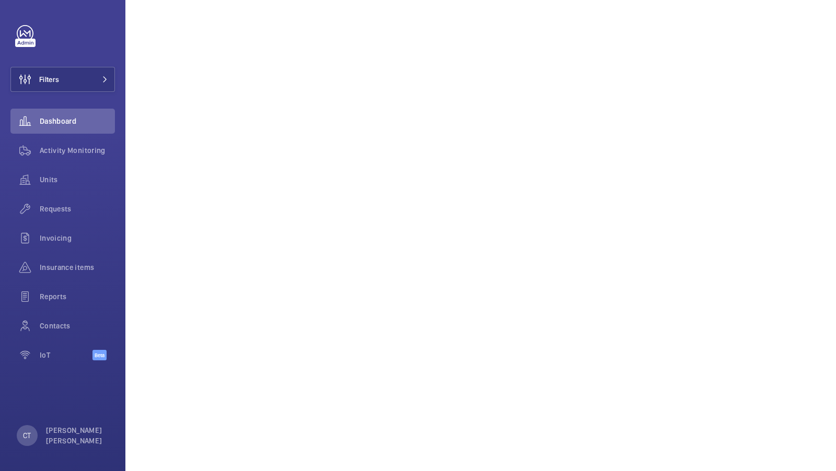
scroll to position [192, 0]
click at [94, 85] on button "Filters" at bounding box center [62, 79] width 104 height 25
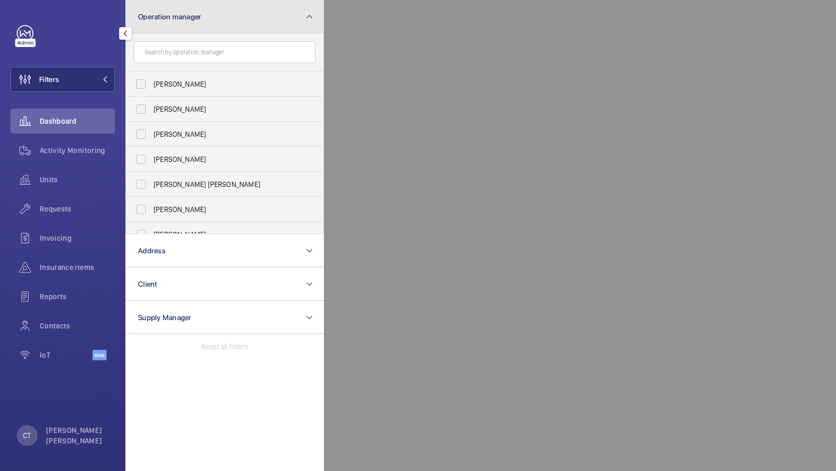
click at [189, 29] on button "Operation manager" at bounding box center [224, 16] width 198 height 33
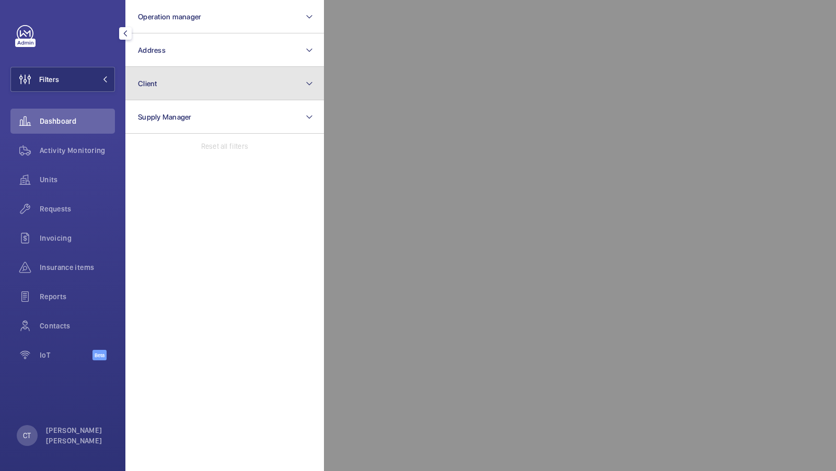
click at [164, 74] on button "Client" at bounding box center [224, 83] width 198 height 33
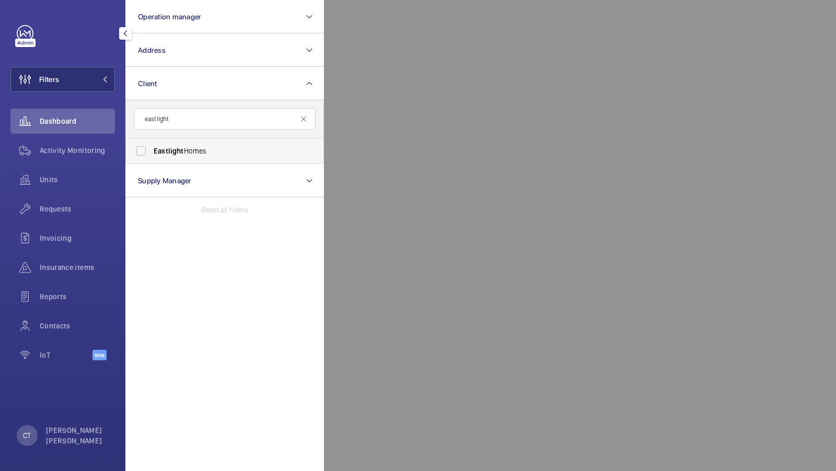
type input "eastlight"
click at [168, 149] on span "Eastlight" at bounding box center [169, 151] width 30 height 8
click at [151, 149] on input "Eastlight Homes" at bounding box center [141, 151] width 21 height 21
checkbox input "true"
click at [93, 85] on button "Filters 1" at bounding box center [62, 79] width 104 height 25
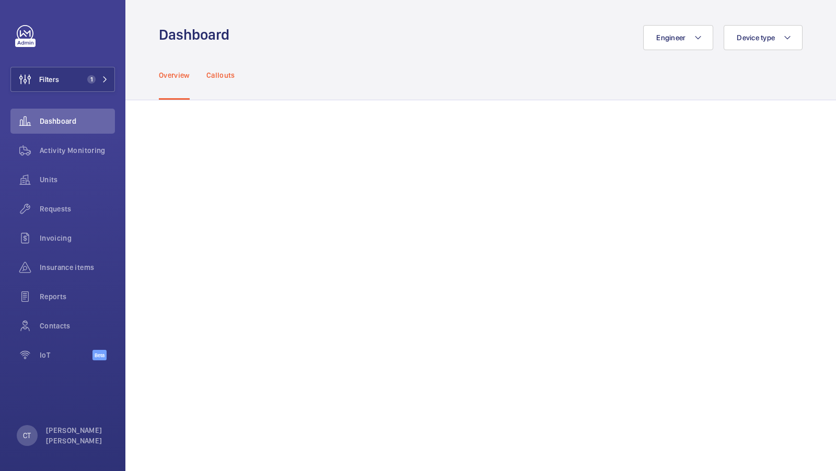
click at [215, 83] on div "Callouts" at bounding box center [220, 75] width 29 height 50
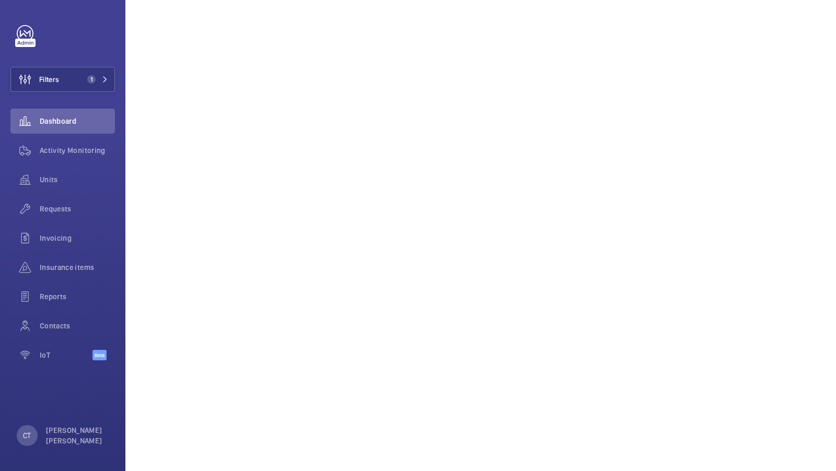
scroll to position [554, 0]
click at [97, 77] on span "1" at bounding box center [95, 79] width 25 height 8
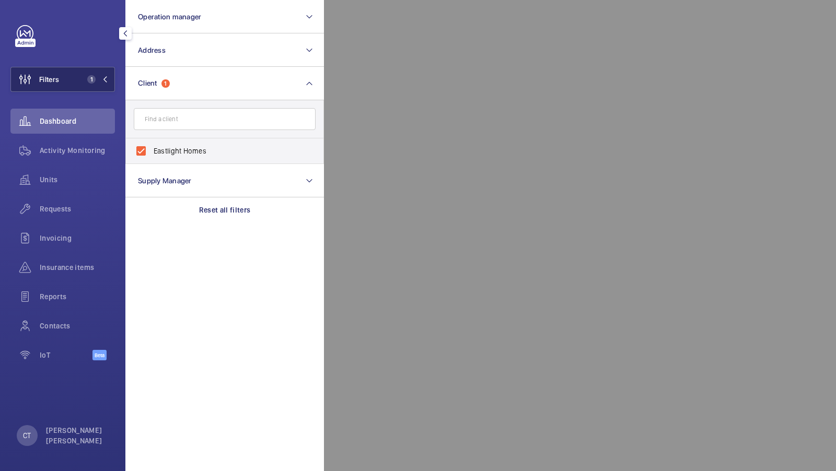
click at [95, 84] on button "Filters 1" at bounding box center [62, 79] width 104 height 25
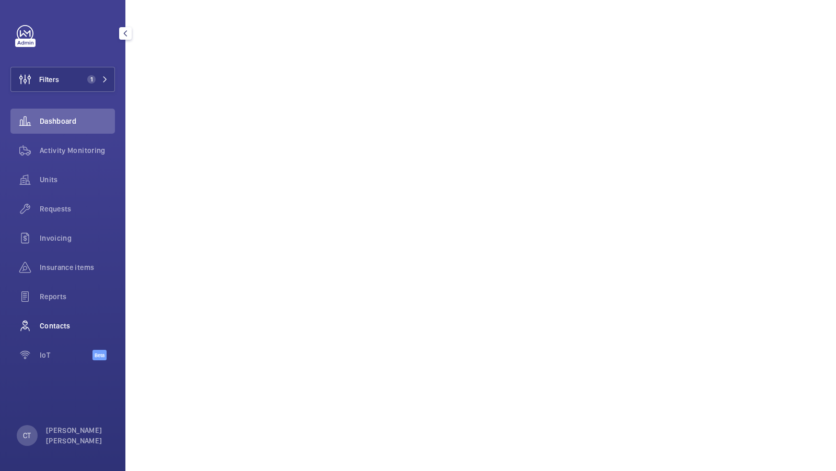
click at [72, 329] on span "Contacts" at bounding box center [77, 326] width 75 height 10
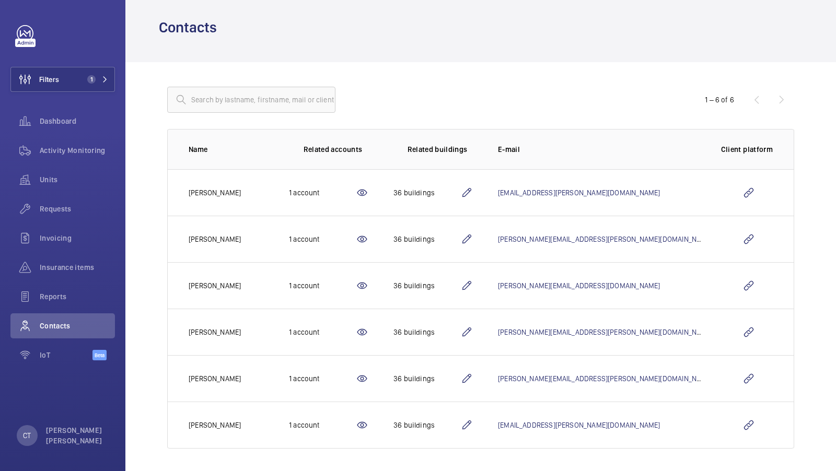
scroll to position [40, 0]
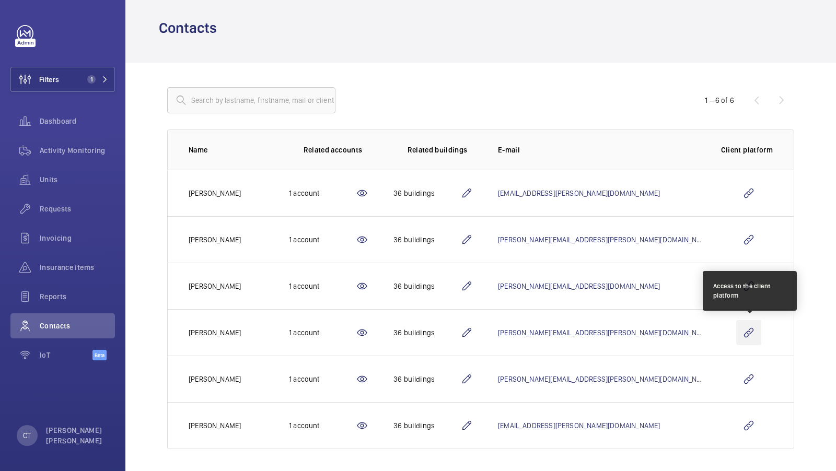
click at [750, 332] on wm-front-icon-button at bounding box center [748, 332] width 25 height 25
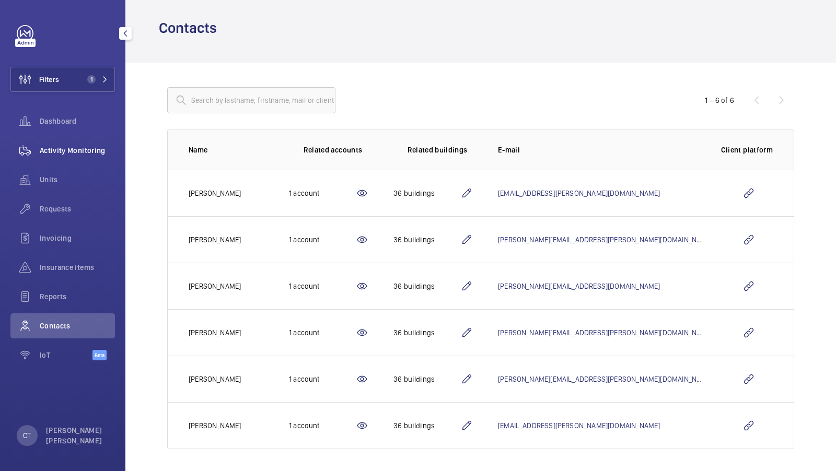
click at [95, 159] on div "Activity Monitoring" at bounding box center [62, 150] width 104 height 25
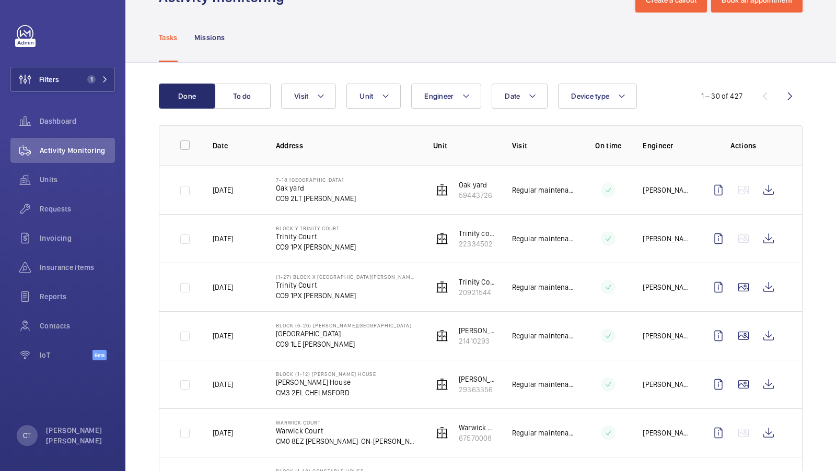
scroll to position [133, 0]
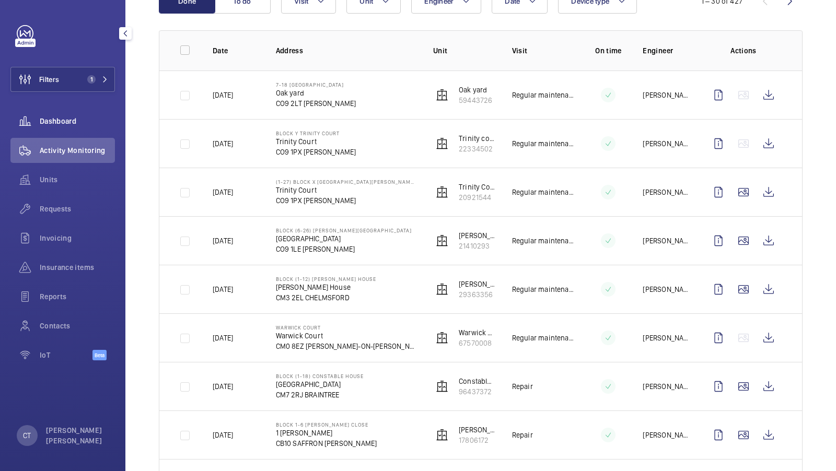
click at [76, 126] on div "Dashboard" at bounding box center [62, 121] width 104 height 25
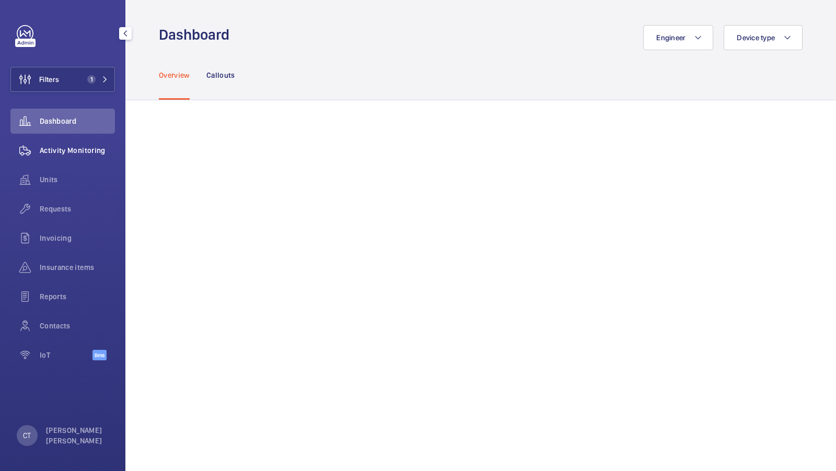
click at [80, 151] on span "Activity Monitoring" at bounding box center [77, 150] width 75 height 10
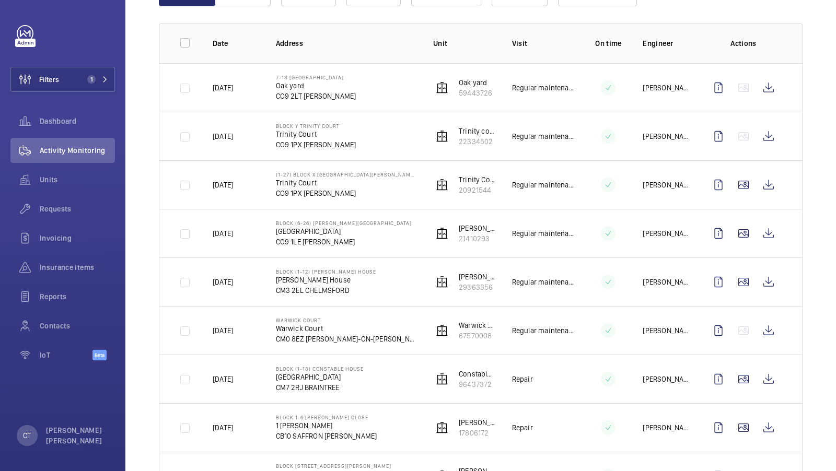
scroll to position [137, 0]
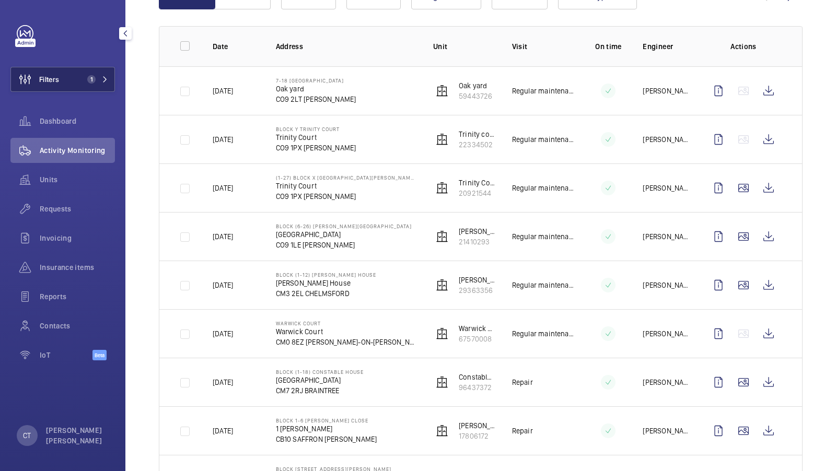
click at [87, 86] on button "Filters 1" at bounding box center [62, 79] width 104 height 25
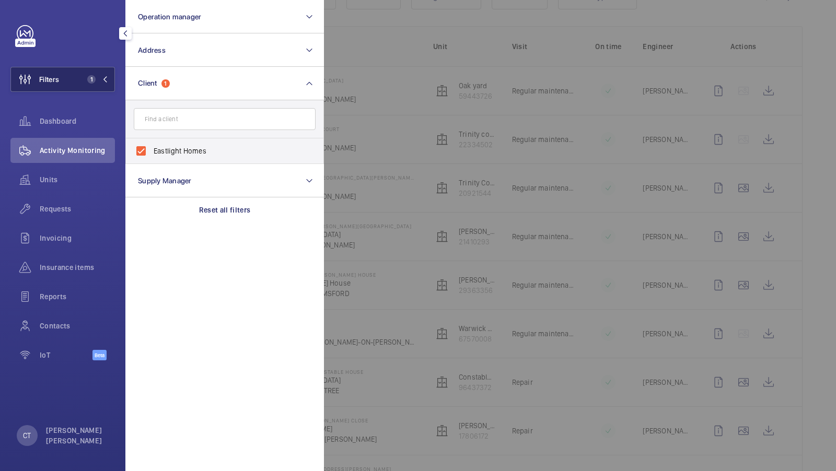
click at [83, 85] on button "Filters 1" at bounding box center [62, 79] width 104 height 25
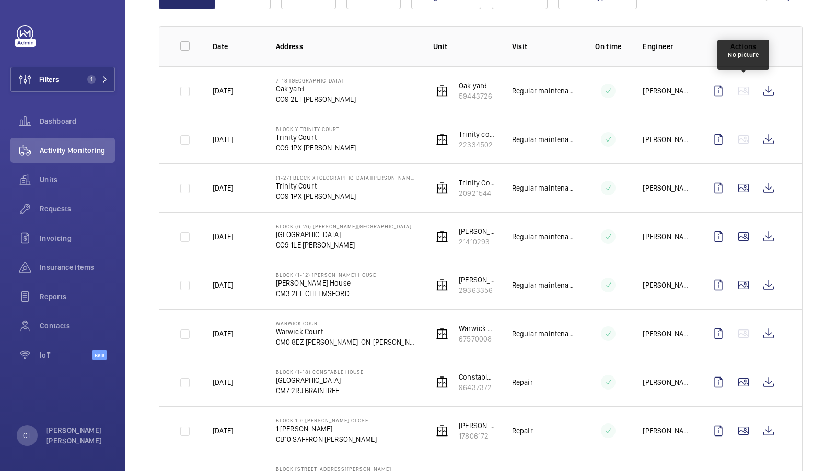
click at [744, 95] on wm-front-icon-button at bounding box center [743, 90] width 25 height 25
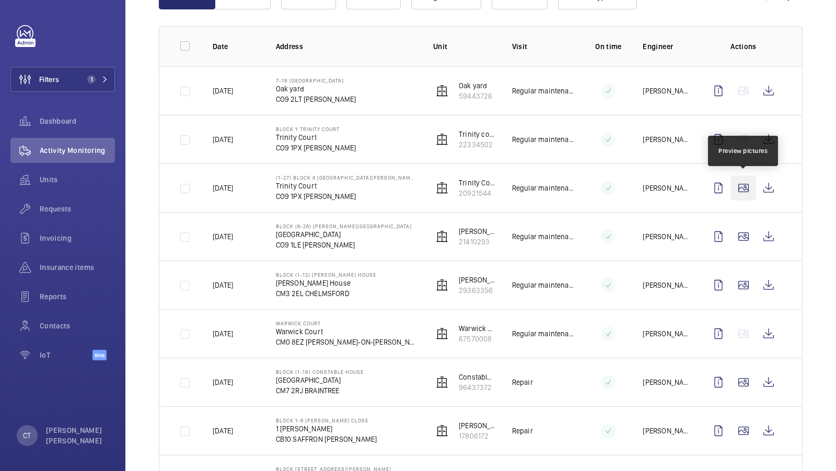
click at [745, 190] on wm-front-icon-button at bounding box center [743, 187] width 25 height 25
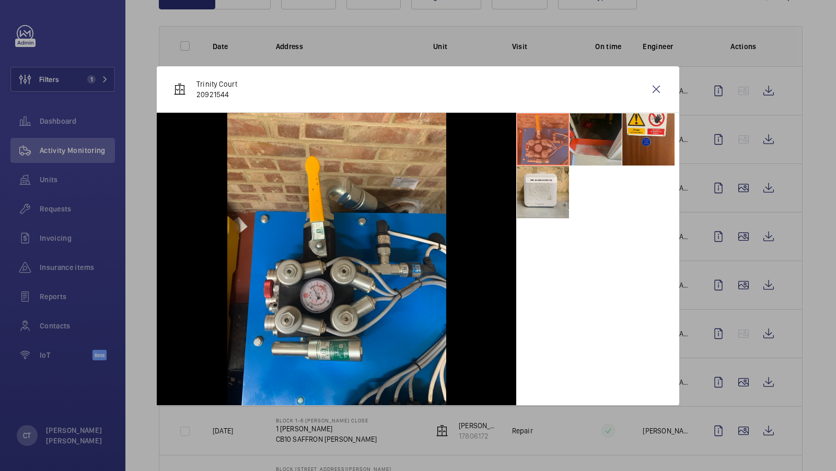
click at [588, 153] on li at bounding box center [595, 139] width 52 height 52
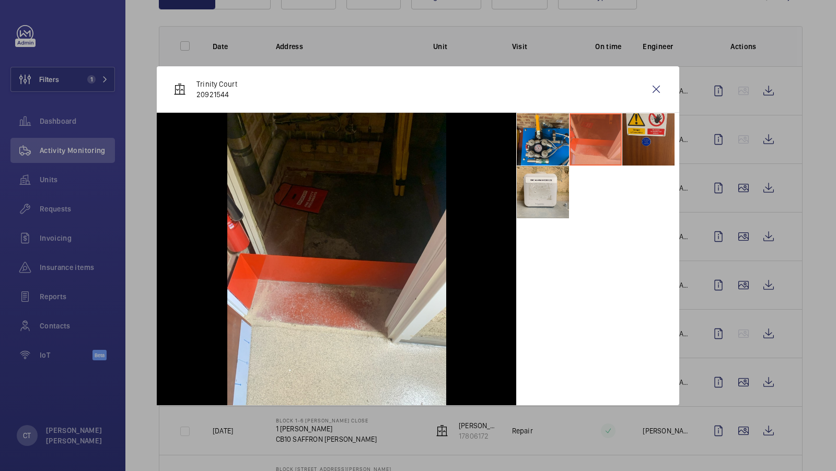
click at [656, 141] on li at bounding box center [648, 139] width 52 height 52
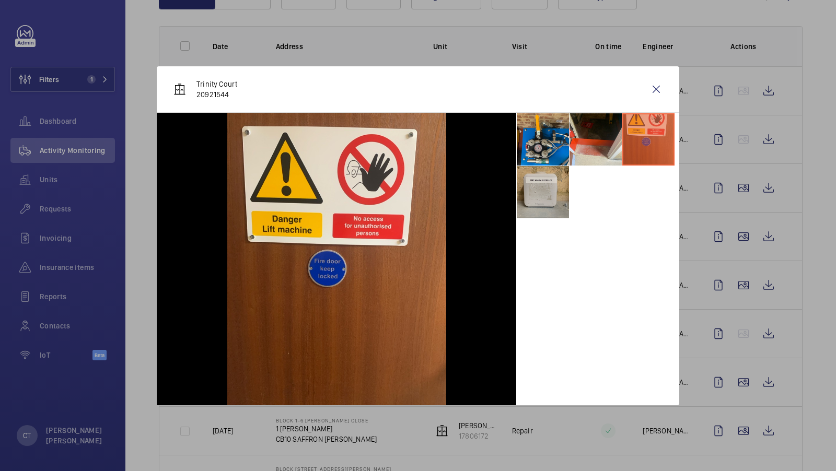
click at [564, 184] on li at bounding box center [543, 192] width 52 height 52
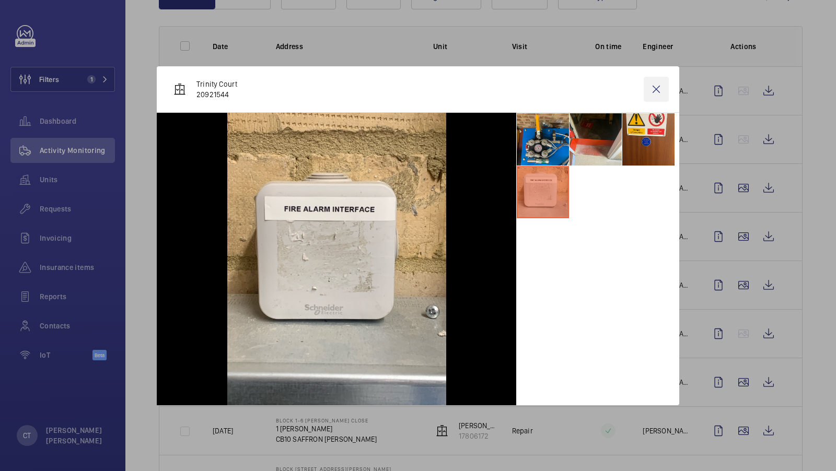
click at [658, 88] on wm-front-icon-button at bounding box center [655, 89] width 25 height 25
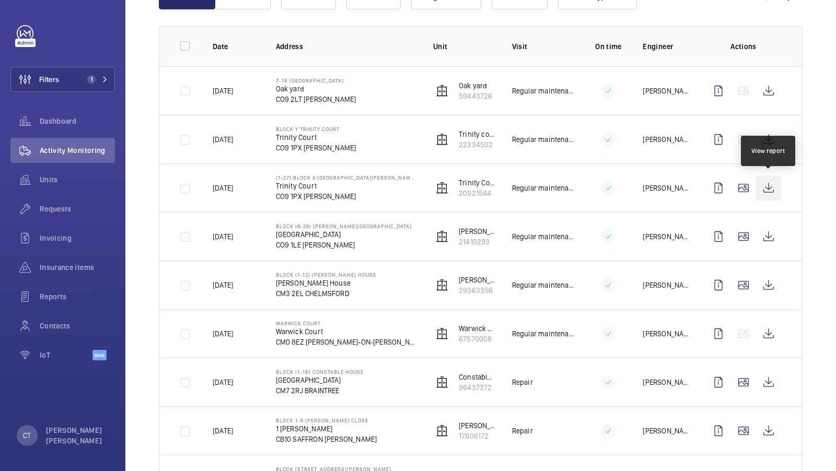
click at [770, 190] on wm-front-icon-button at bounding box center [768, 187] width 25 height 25
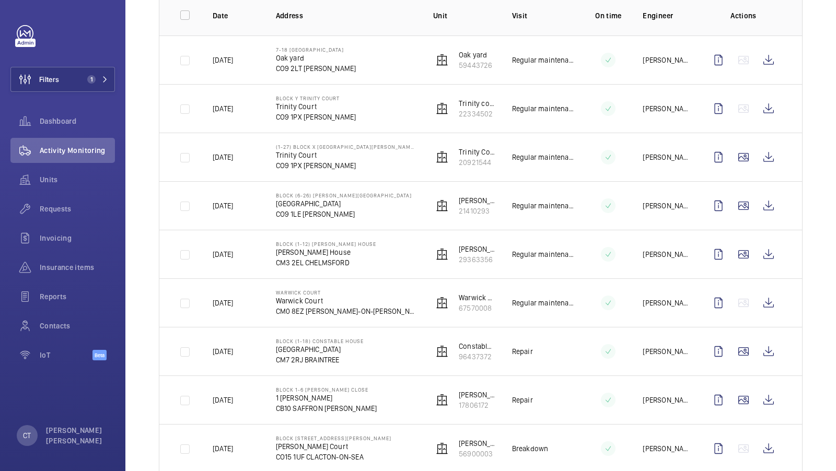
scroll to position [187, 0]
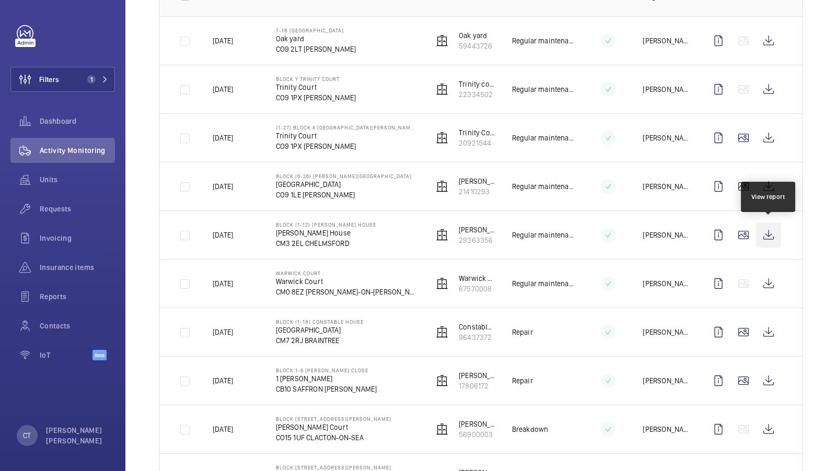
click at [768, 228] on wm-front-icon-button at bounding box center [768, 235] width 25 height 25
click at [55, 209] on span "Requests" at bounding box center [77, 209] width 75 height 10
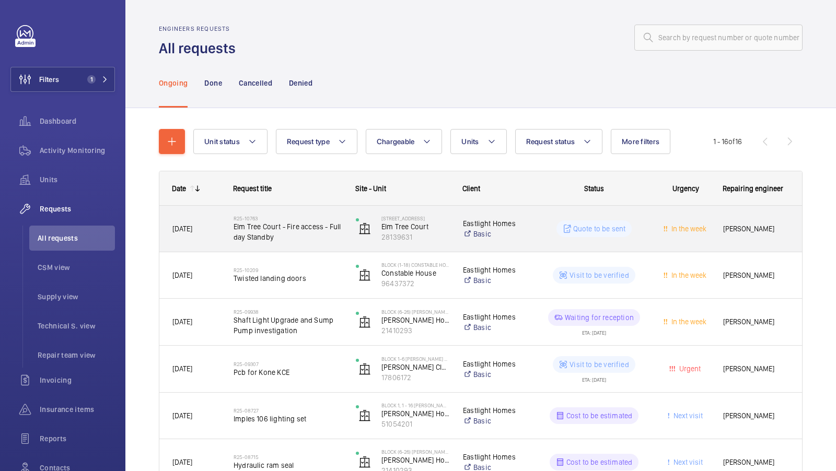
click at [310, 239] on span "Elm Tree Court - Fire access - Full day Standby" at bounding box center [287, 231] width 109 height 21
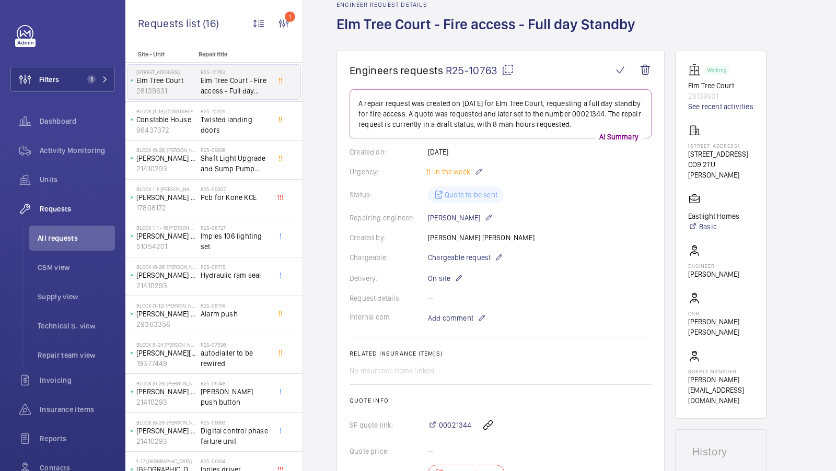
scroll to position [47, 0]
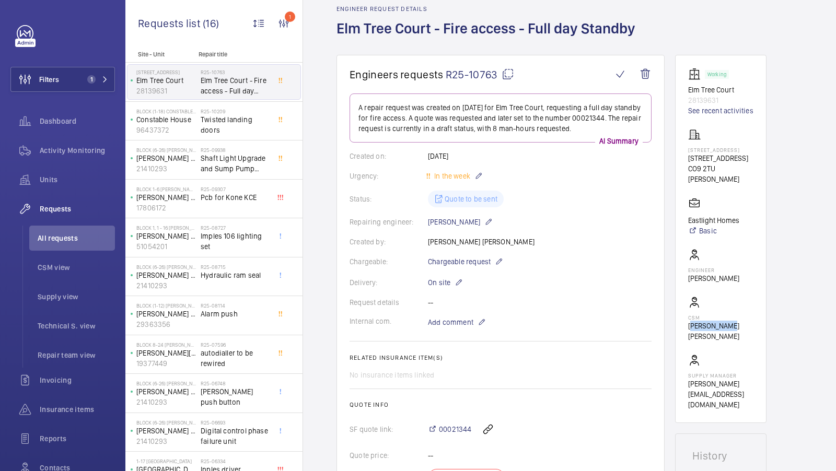
drag, startPoint x: 685, startPoint y: 317, endPoint x: 723, endPoint y: 317, distance: 38.1
click at [723, 317] on wm-front-card "Working Elm Tree Court 28139631 See recent activities 1-8 Elm Tree Court 2 Kest…" at bounding box center [720, 239] width 91 height 368
click at [710, 378] on wm-front-card "Working Elm Tree Court 28139631 See recent activities 1-8 Elm Tree Court 2 Kest…" at bounding box center [720, 239] width 91 height 368
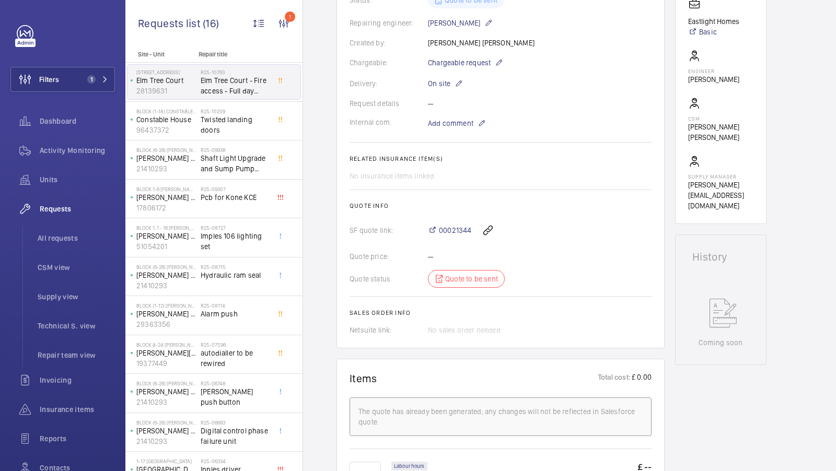
scroll to position [0, 0]
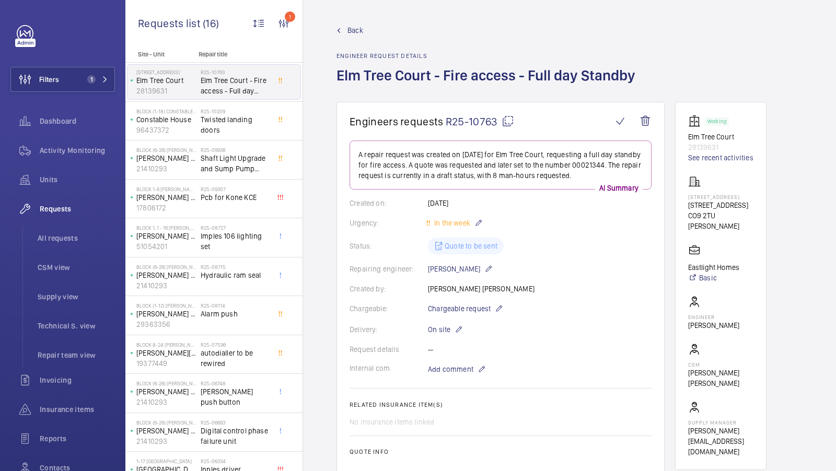
click at [355, 30] on span "Back" at bounding box center [355, 30] width 16 height 10
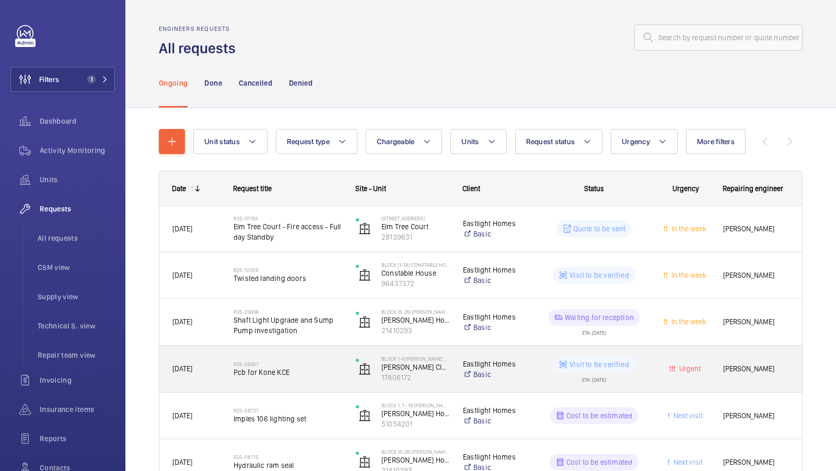
click at [303, 371] on span "Pcb for Kone KCE" at bounding box center [287, 372] width 109 height 10
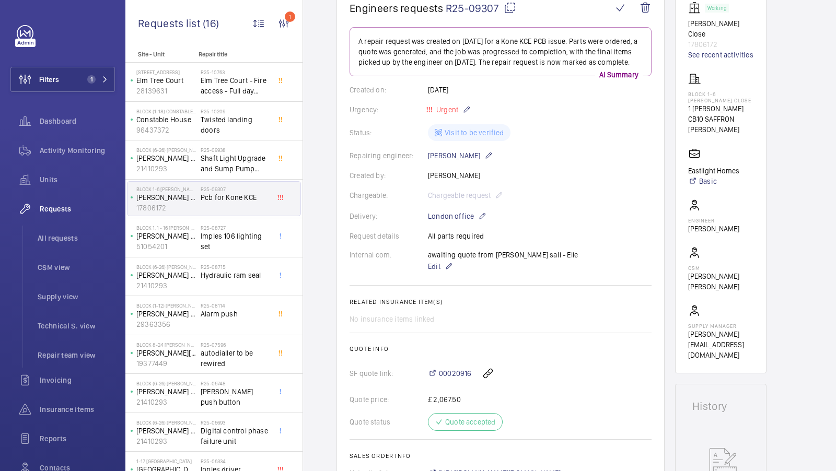
scroll to position [115, 0]
click at [57, 266] on span "CSM view" at bounding box center [76, 267] width 77 height 10
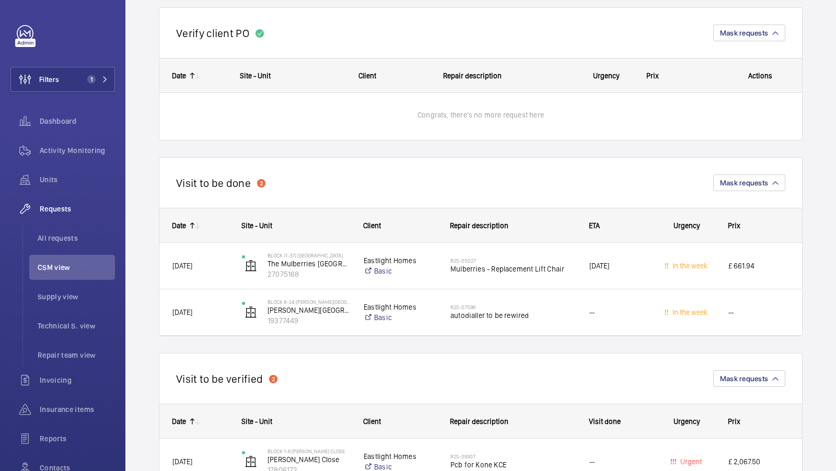
scroll to position [552, 0]
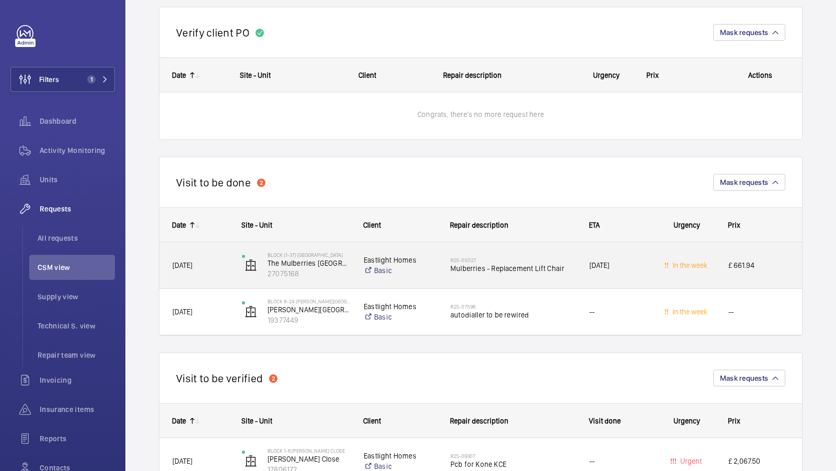
click at [551, 271] on span "Mulberries - Replacement Lift Chair" at bounding box center [512, 268] width 125 height 10
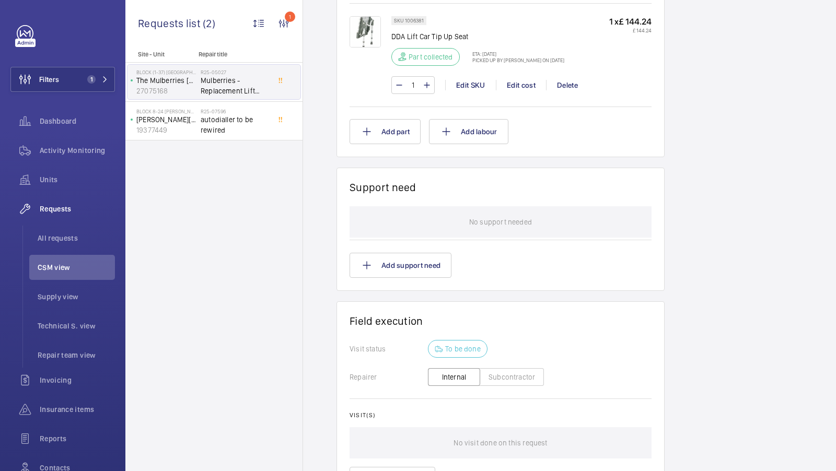
scroll to position [816, 0]
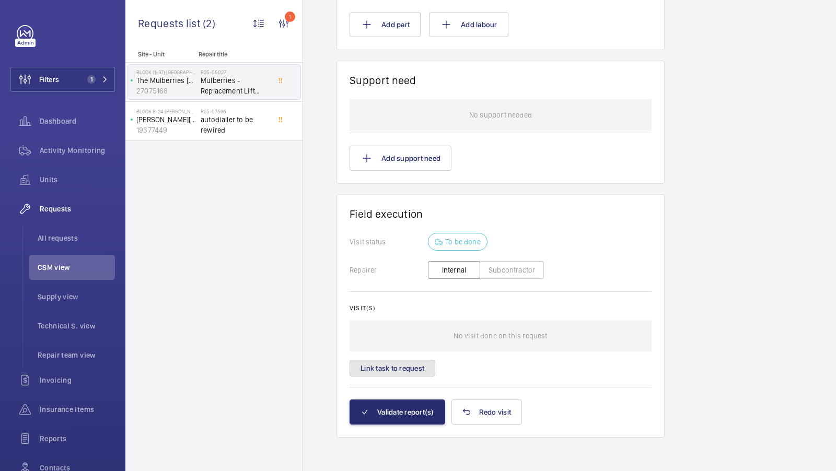
click at [392, 360] on button "Link task to request" at bounding box center [392, 368] width 86 height 17
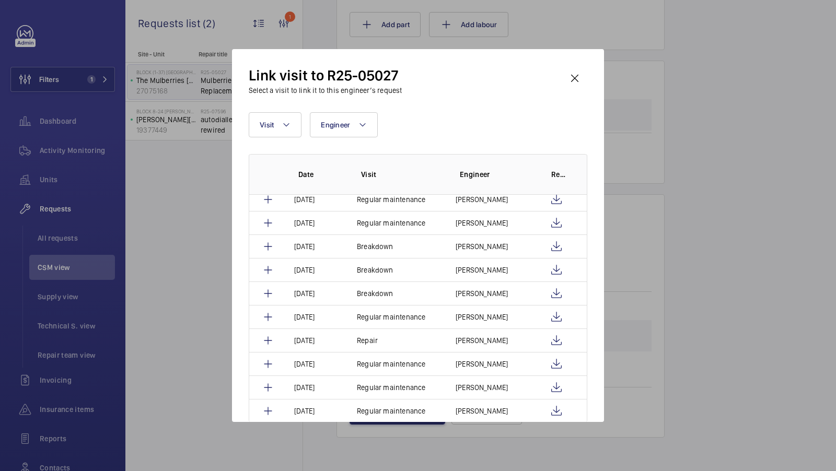
scroll to position [38, 0]
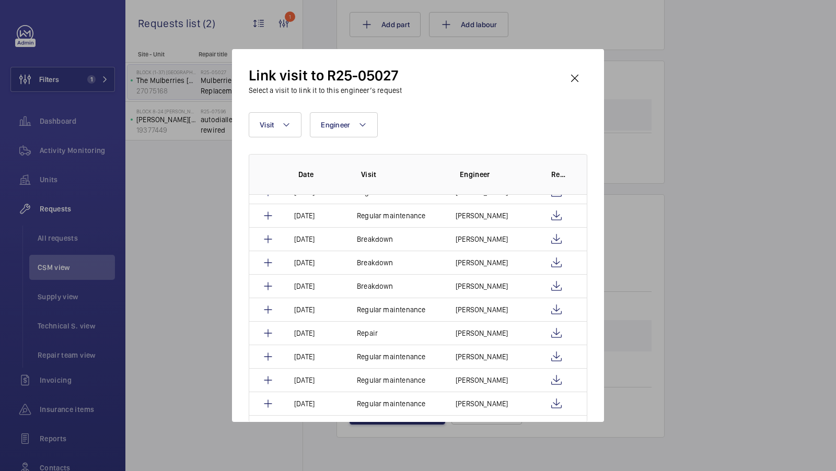
click at [833, 166] on div at bounding box center [418, 235] width 836 height 471
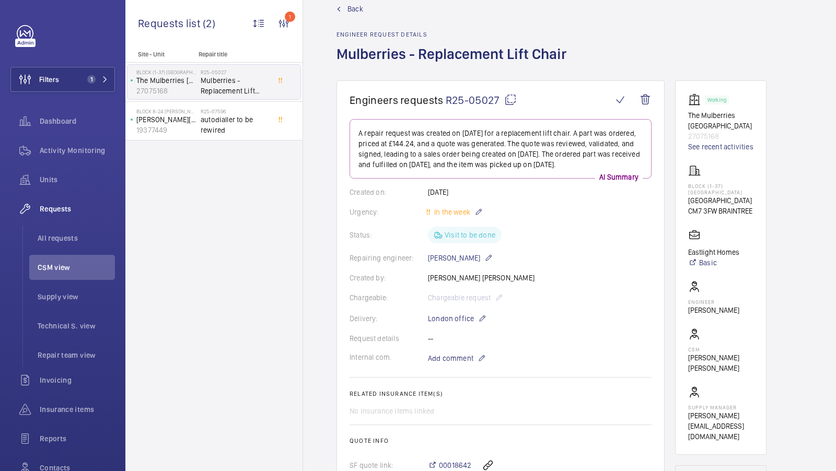
scroll to position [16, 0]
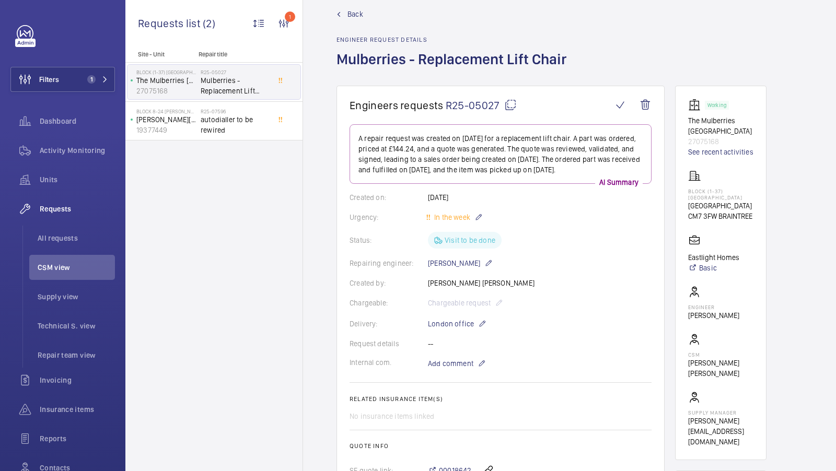
click at [350, 17] on span "Back" at bounding box center [355, 14] width 16 height 10
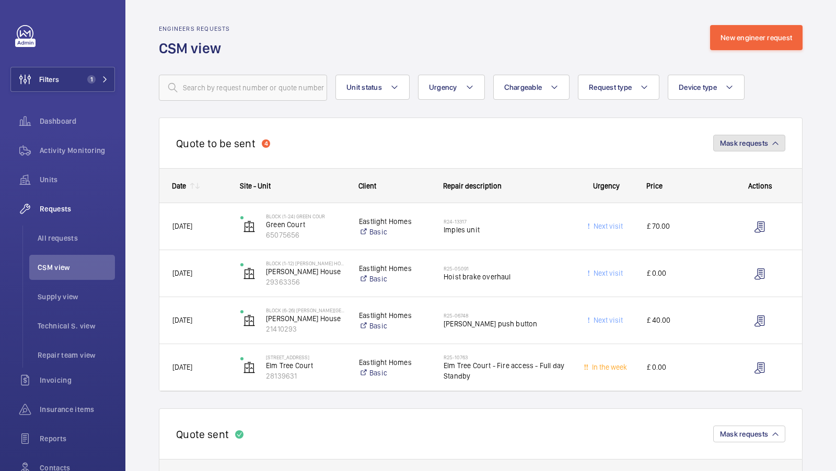
click at [746, 148] on button "Mask requests" at bounding box center [749, 143] width 72 height 17
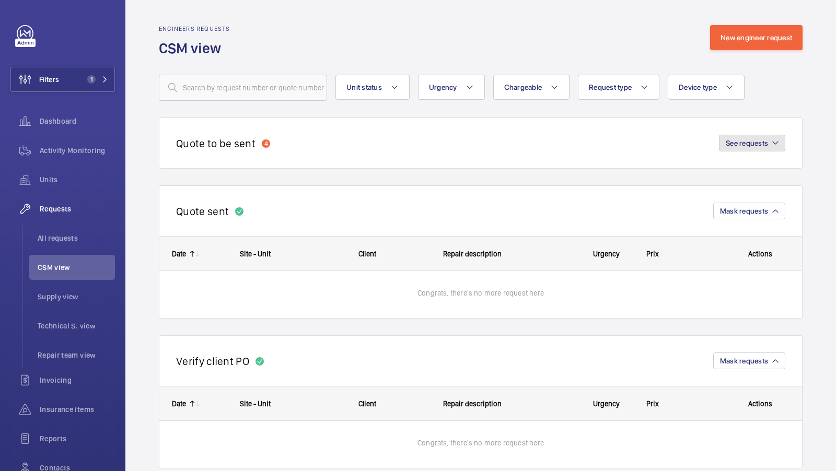
click at [742, 149] on button "See requests" at bounding box center [752, 143] width 66 height 17
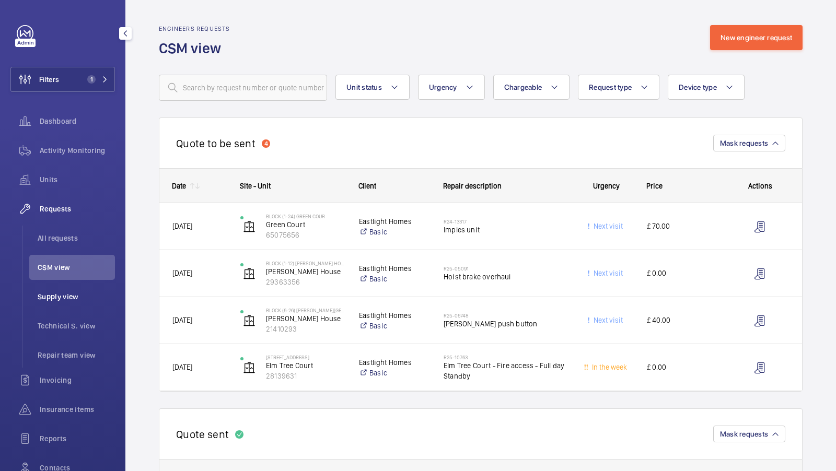
click at [66, 292] on span "Supply view" at bounding box center [76, 296] width 77 height 10
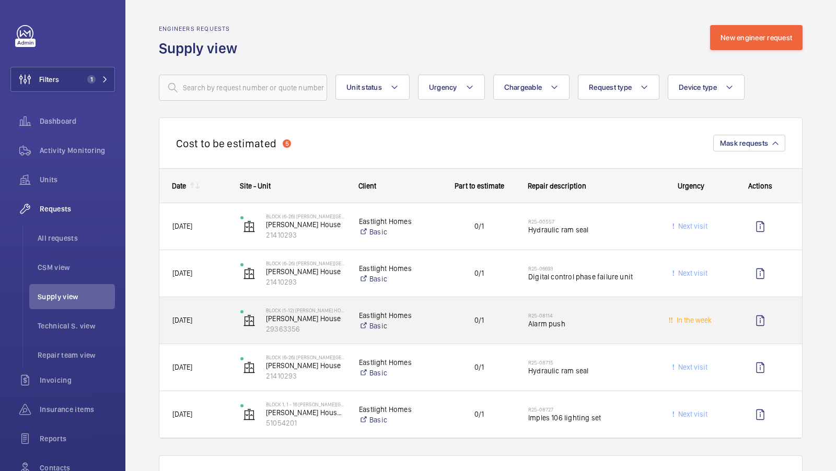
scroll to position [1, 0]
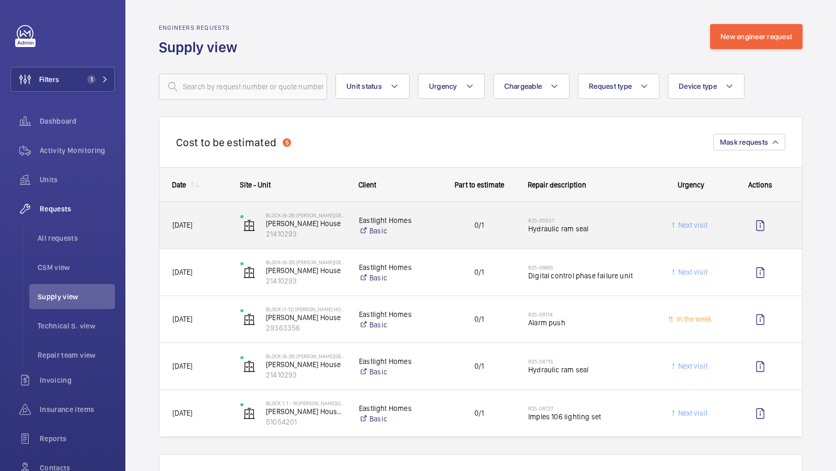
click at [609, 230] on span "Hydraulic ram seal" at bounding box center [589, 229] width 122 height 10
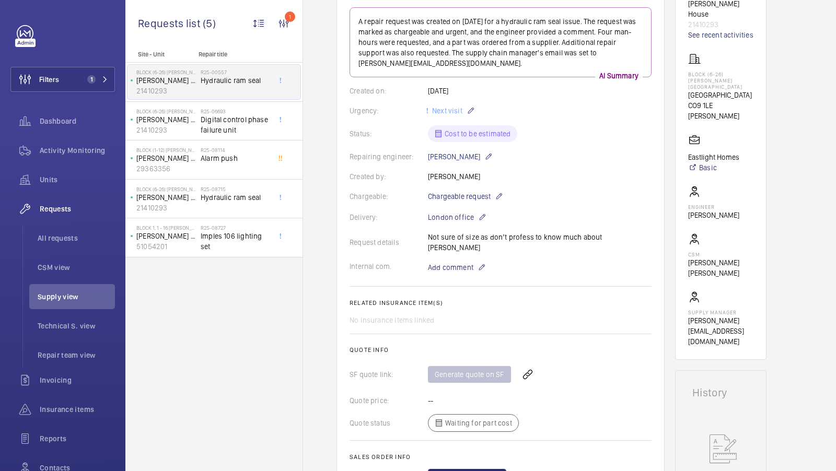
scroll to position [51, 0]
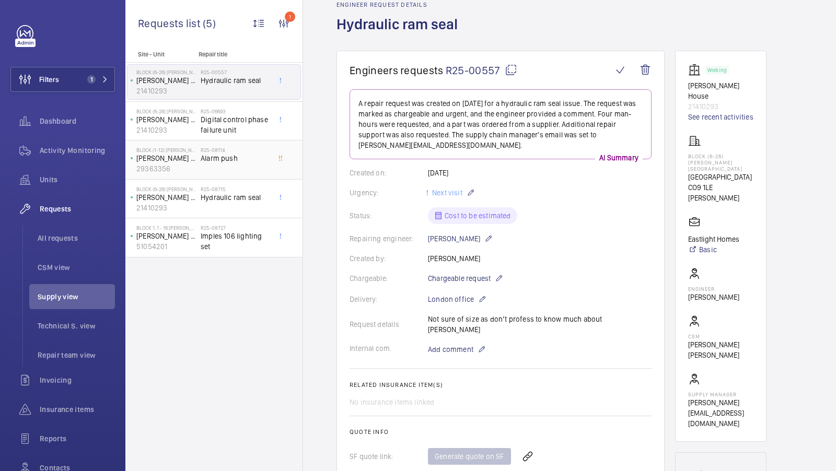
click at [214, 168] on div "R25-08114 Alarm push" at bounding box center [235, 162] width 69 height 30
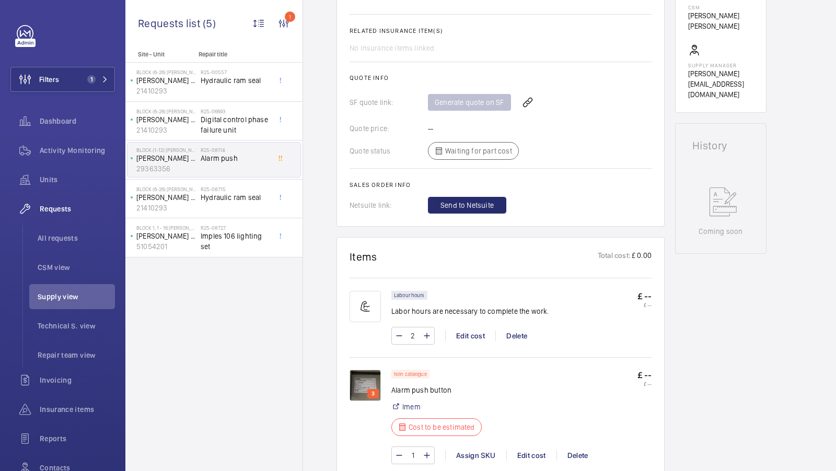
scroll to position [509, 0]
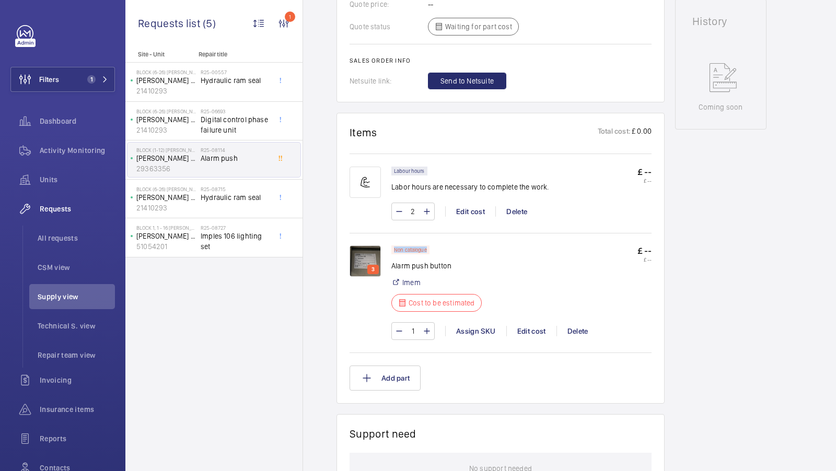
drag, startPoint x: 394, startPoint y: 250, endPoint x: 444, endPoint y: 251, distance: 50.2
click at [444, 251] on div "Non catalogue Alarm push button Imem Cost to be estimated" at bounding box center [439, 281] width 97 height 73
click at [458, 251] on div "Non catalogue Alarm push button Imem Cost to be estimated" at bounding box center [439, 281] width 97 height 73
click at [362, 256] on img at bounding box center [364, 260] width 31 height 31
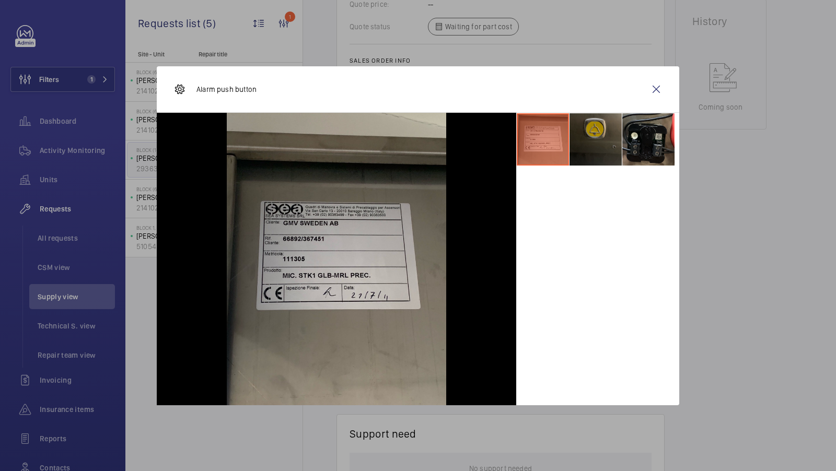
click at [592, 160] on li at bounding box center [595, 139] width 52 height 52
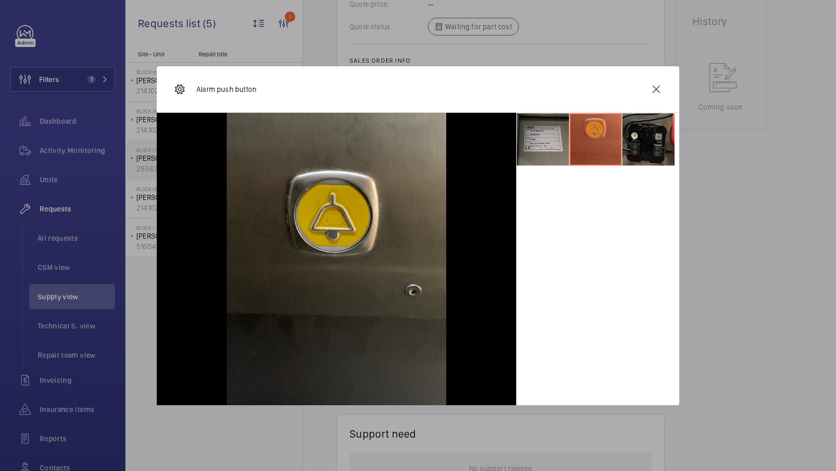
click at [638, 145] on li at bounding box center [648, 139] width 52 height 52
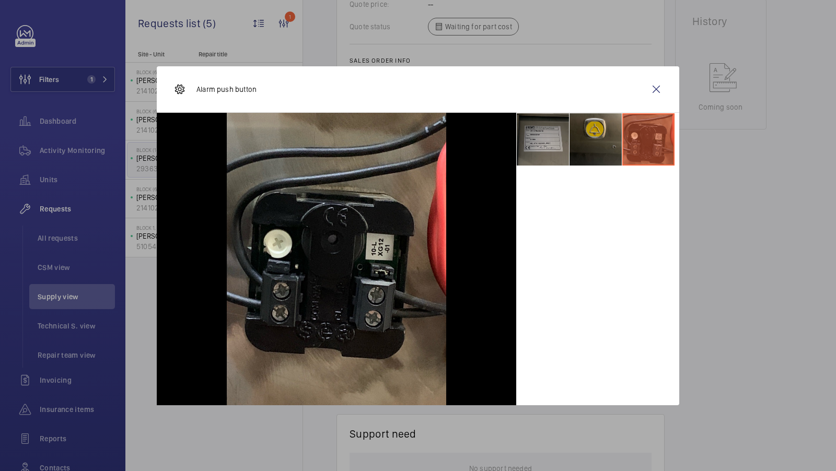
click at [544, 145] on li at bounding box center [543, 139] width 52 height 52
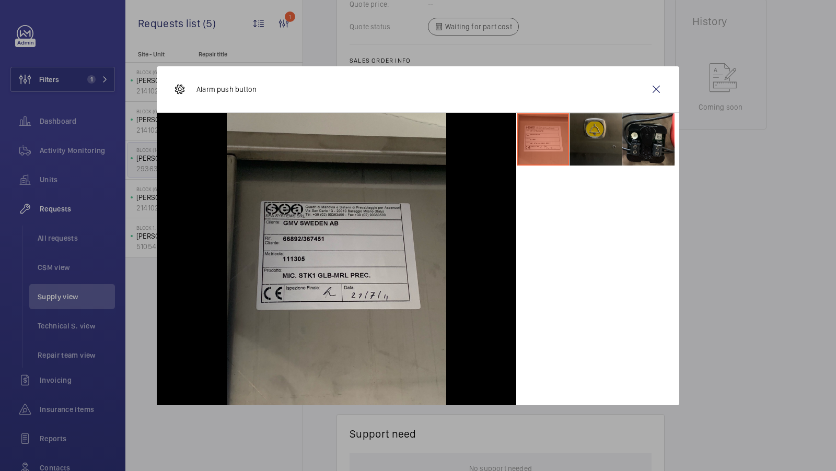
click at [580, 148] on li at bounding box center [595, 139] width 52 height 52
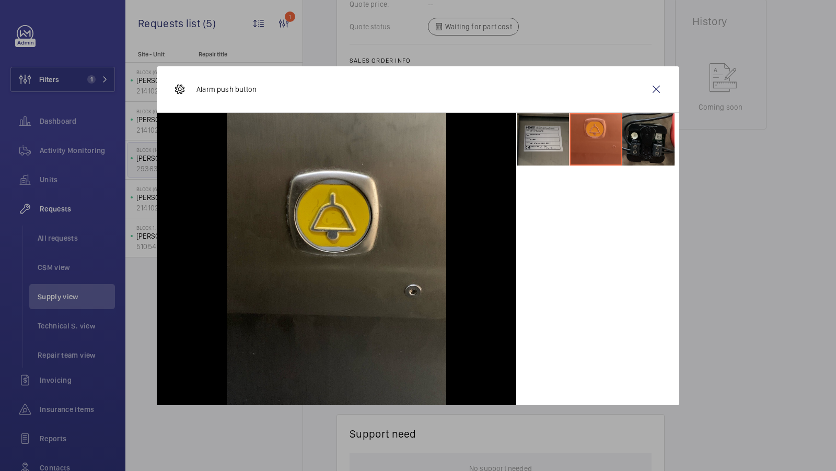
click at [654, 144] on li at bounding box center [648, 139] width 52 height 52
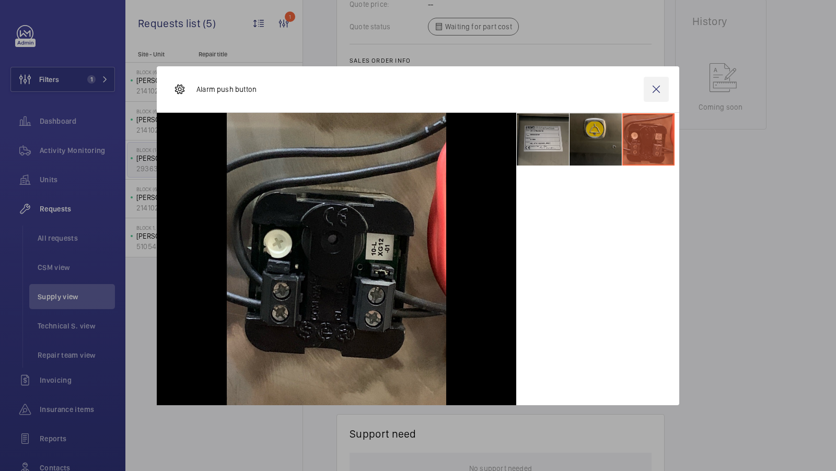
click at [658, 85] on wm-front-icon-button at bounding box center [655, 89] width 25 height 25
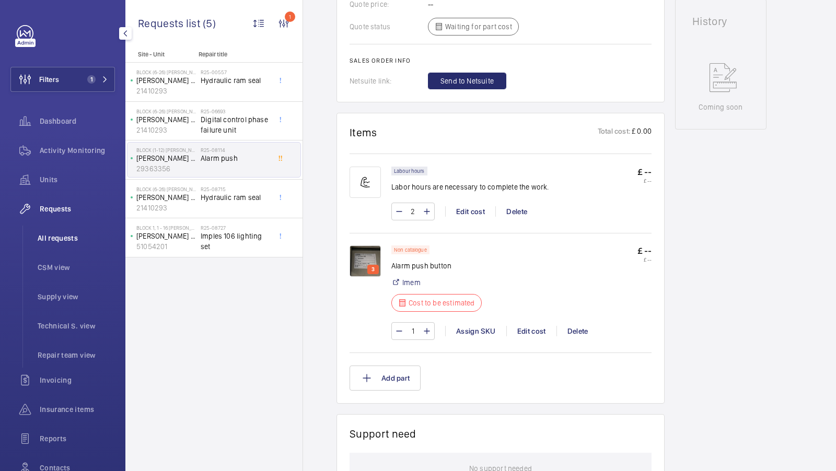
click at [40, 243] on li "All requests" at bounding box center [72, 238] width 86 height 25
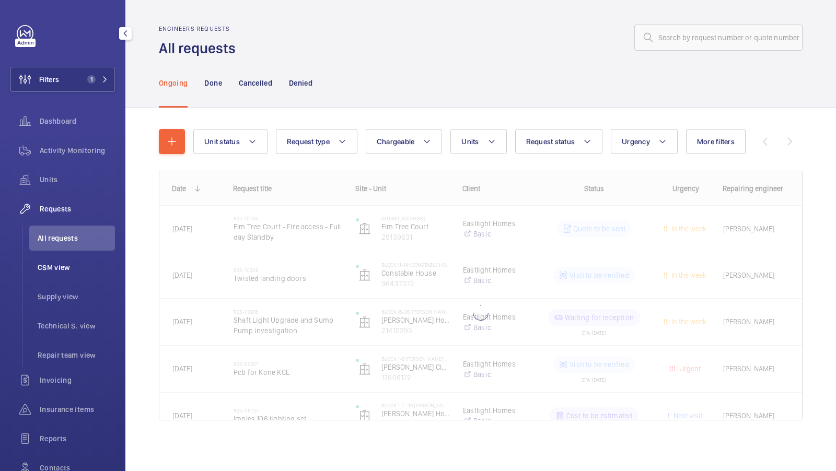
click at [61, 275] on li "CSM view" at bounding box center [72, 267] width 86 height 25
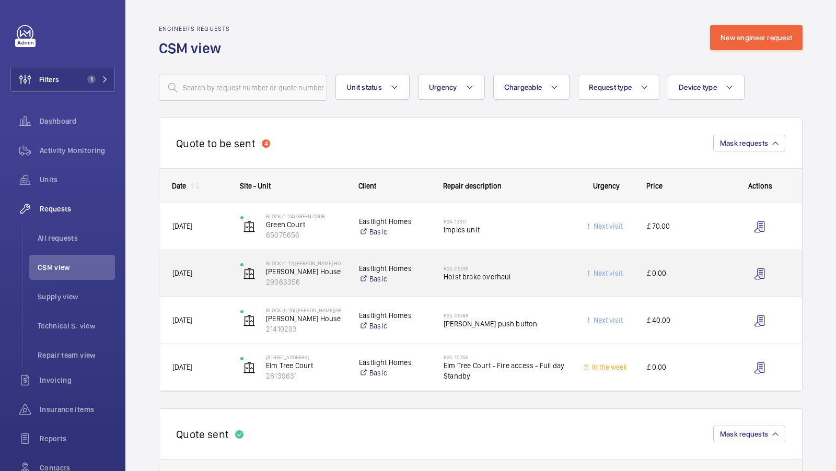
scroll to position [53, 0]
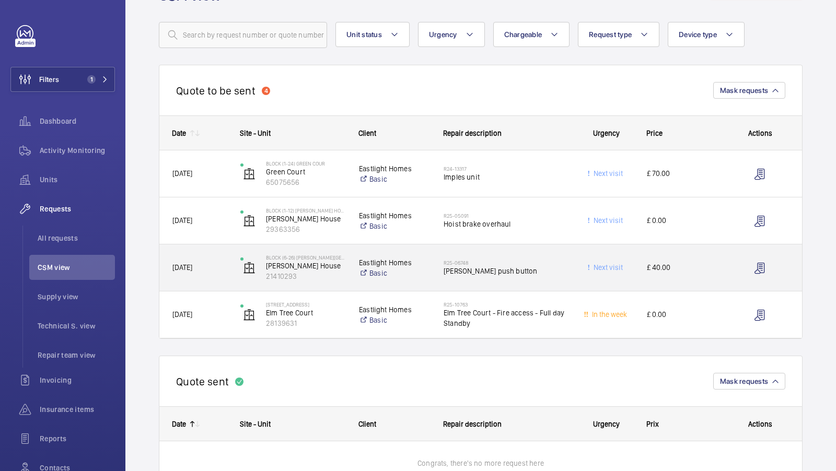
click at [521, 276] on div "R25-06748 Dewhurst push button" at bounding box center [504, 268] width 122 height 30
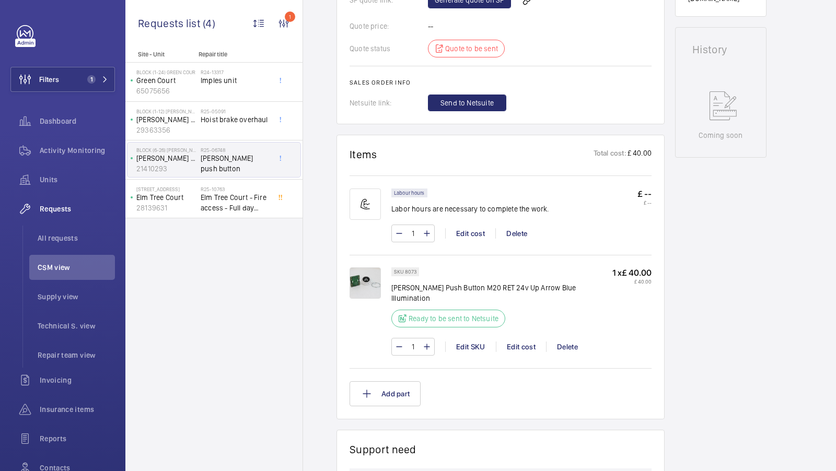
scroll to position [499, 0]
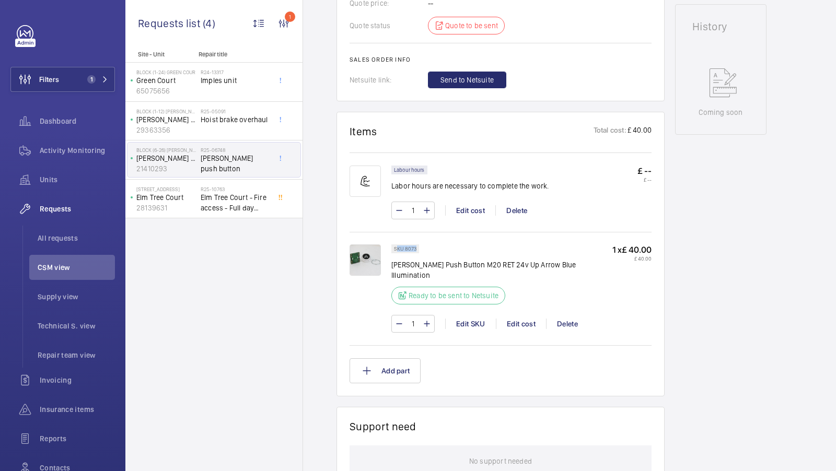
drag, startPoint x: 422, startPoint y: 249, endPoint x: 396, endPoint y: 249, distance: 25.1
click at [395, 248] on wm-front-pills "SKU 8073" at bounding box center [408, 248] width 34 height 9
click at [453, 247] on div "SKU 8073 Dewhurst Push Button M20 RET 24v Up Arrow Blue Illumination Ready to b…" at bounding box center [501, 277] width 221 height 66
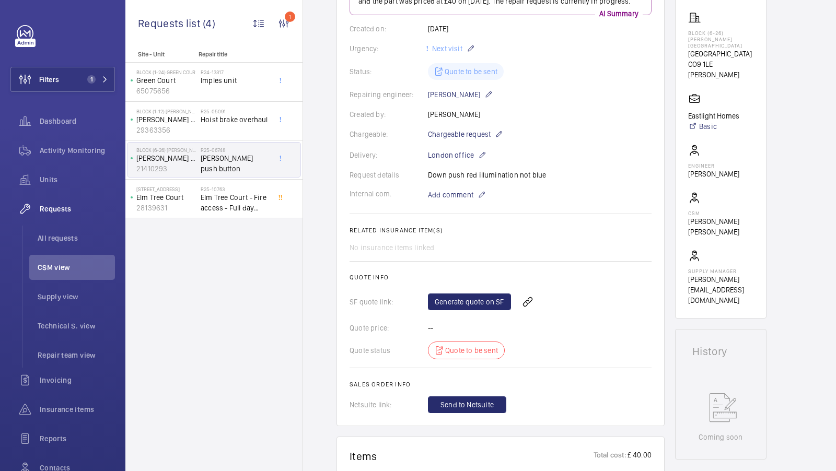
scroll to position [173, 0]
click at [463, 303] on link "Generate quote on SF" at bounding box center [469, 303] width 83 height 17
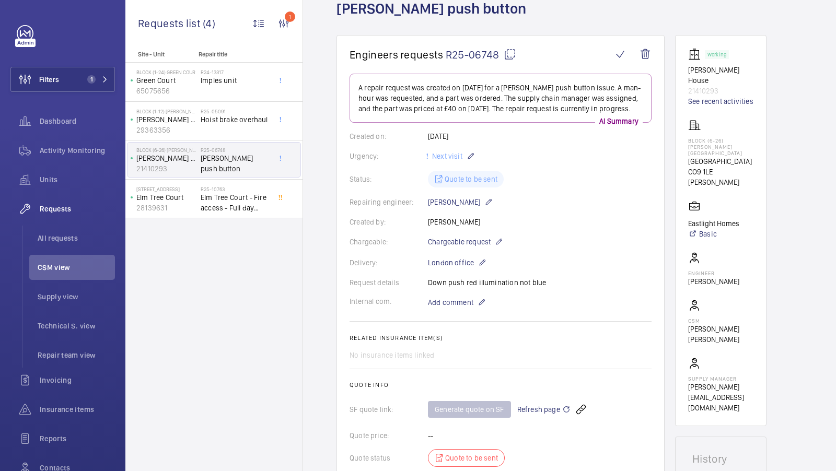
scroll to position [63, 0]
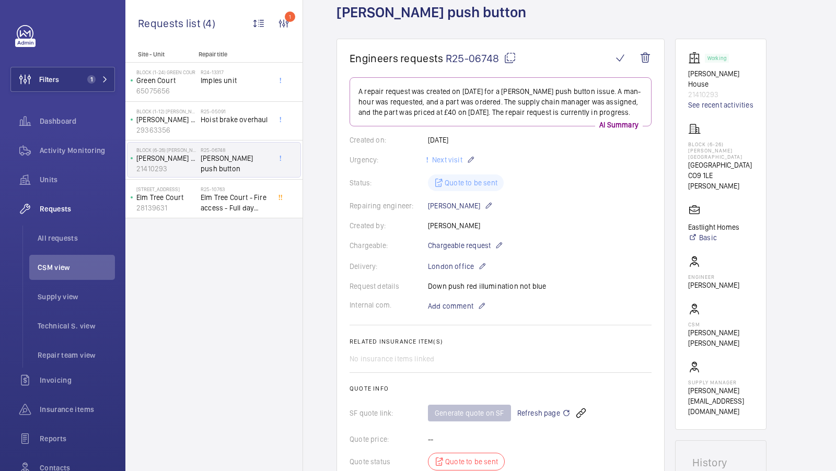
click at [575, 197] on wm-front-card-body "A repair request was created on 2025-05-15 for a Dewhurst push button issue. A …" at bounding box center [500, 300] width 302 height 447
click at [568, 215] on wm-front-card-body "A repair request was created on 2025-05-15 for a Dewhurst push button issue. A …" at bounding box center [500, 300] width 302 height 447
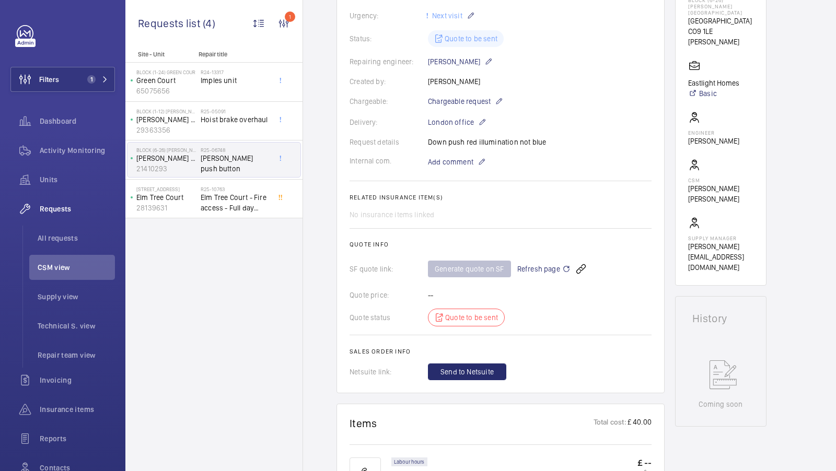
scroll to position [191, 0]
